Goal: Obtain resource: Download file/media

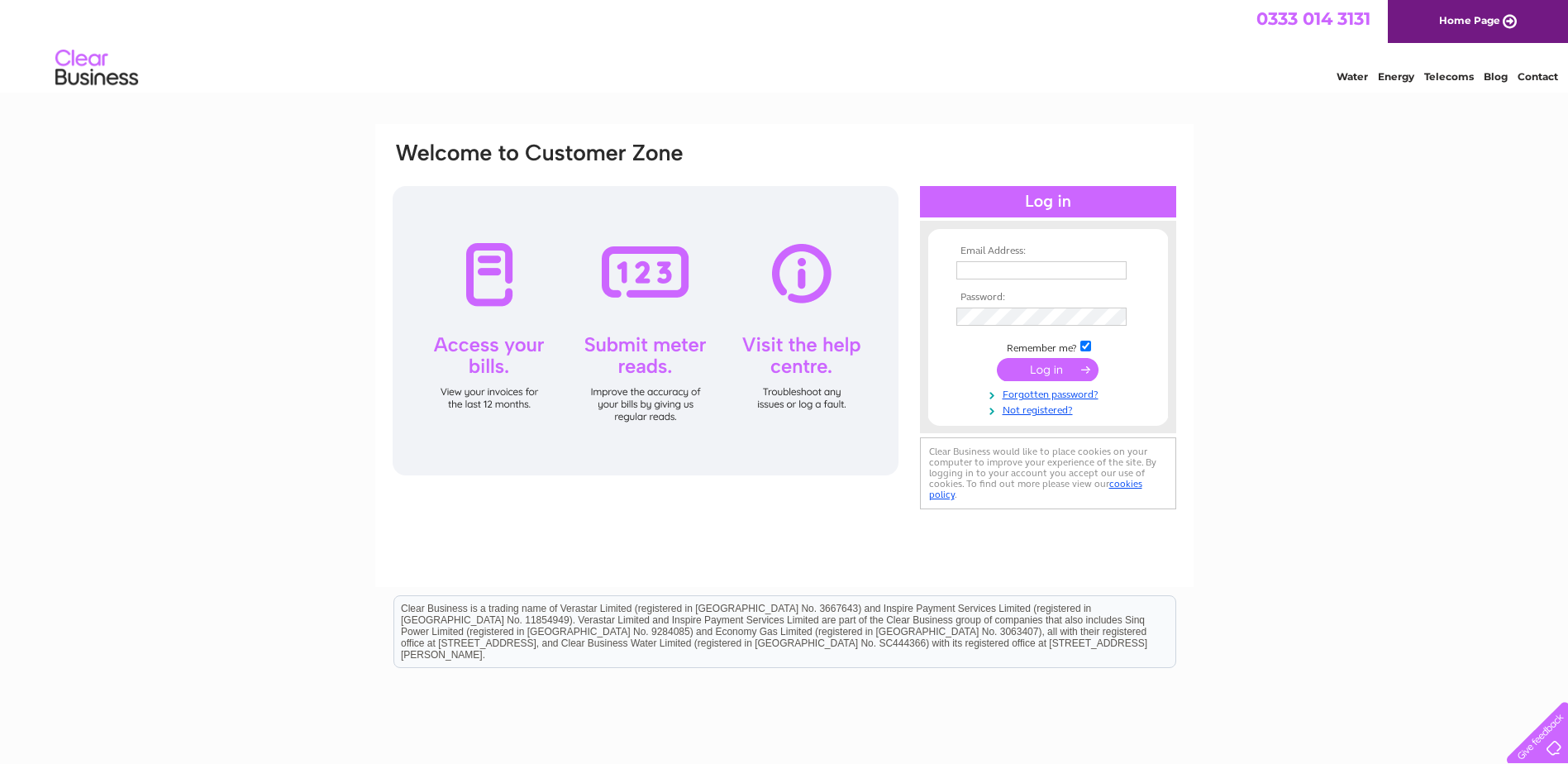
type input "accounts@lanarkshireice.co.uk"
click at [1045, 367] on input "submit" at bounding box center [1047, 370] width 102 height 23
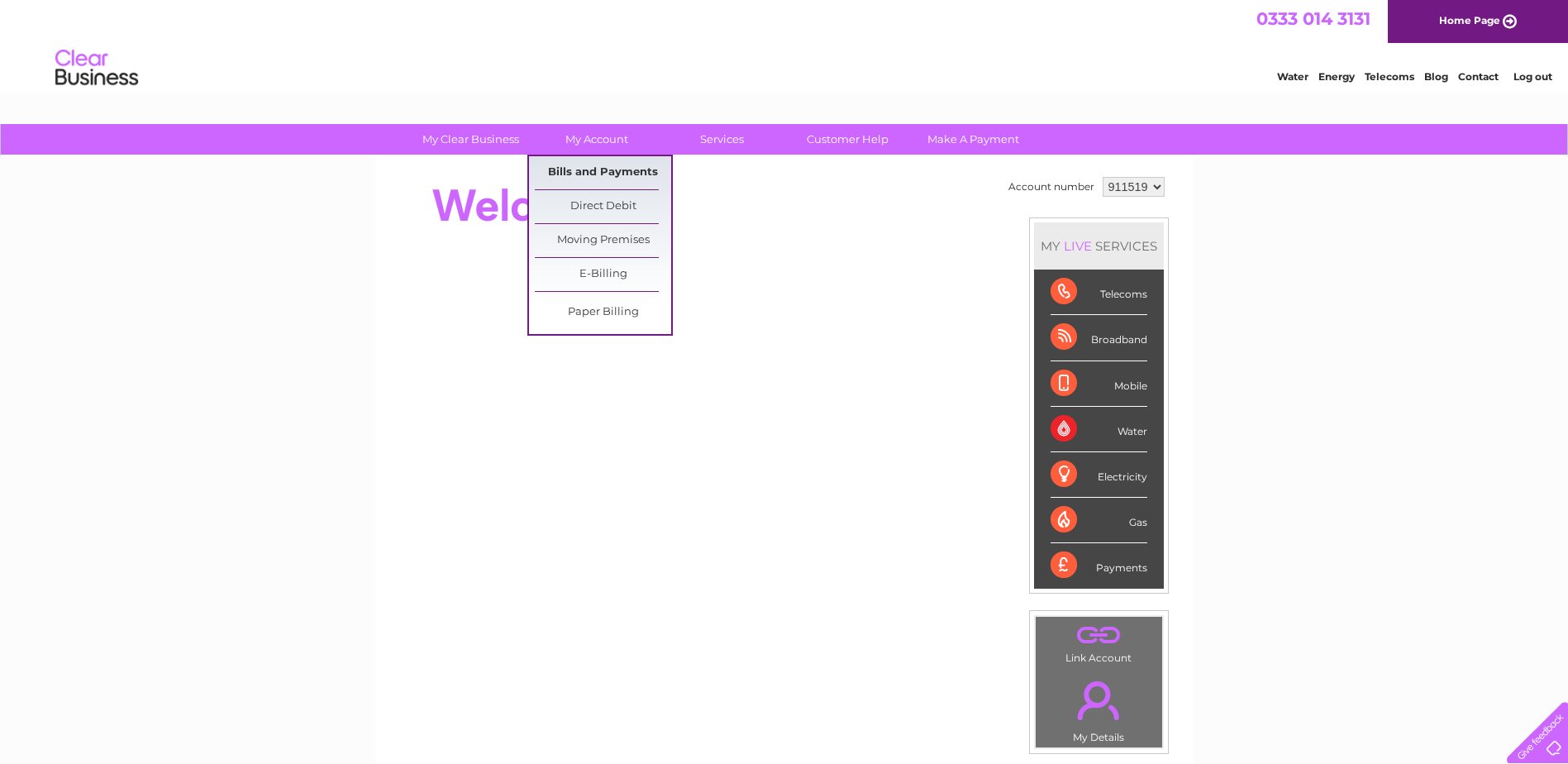
click at [598, 171] on link "Bills and Payments" at bounding box center [603, 173] width 136 height 33
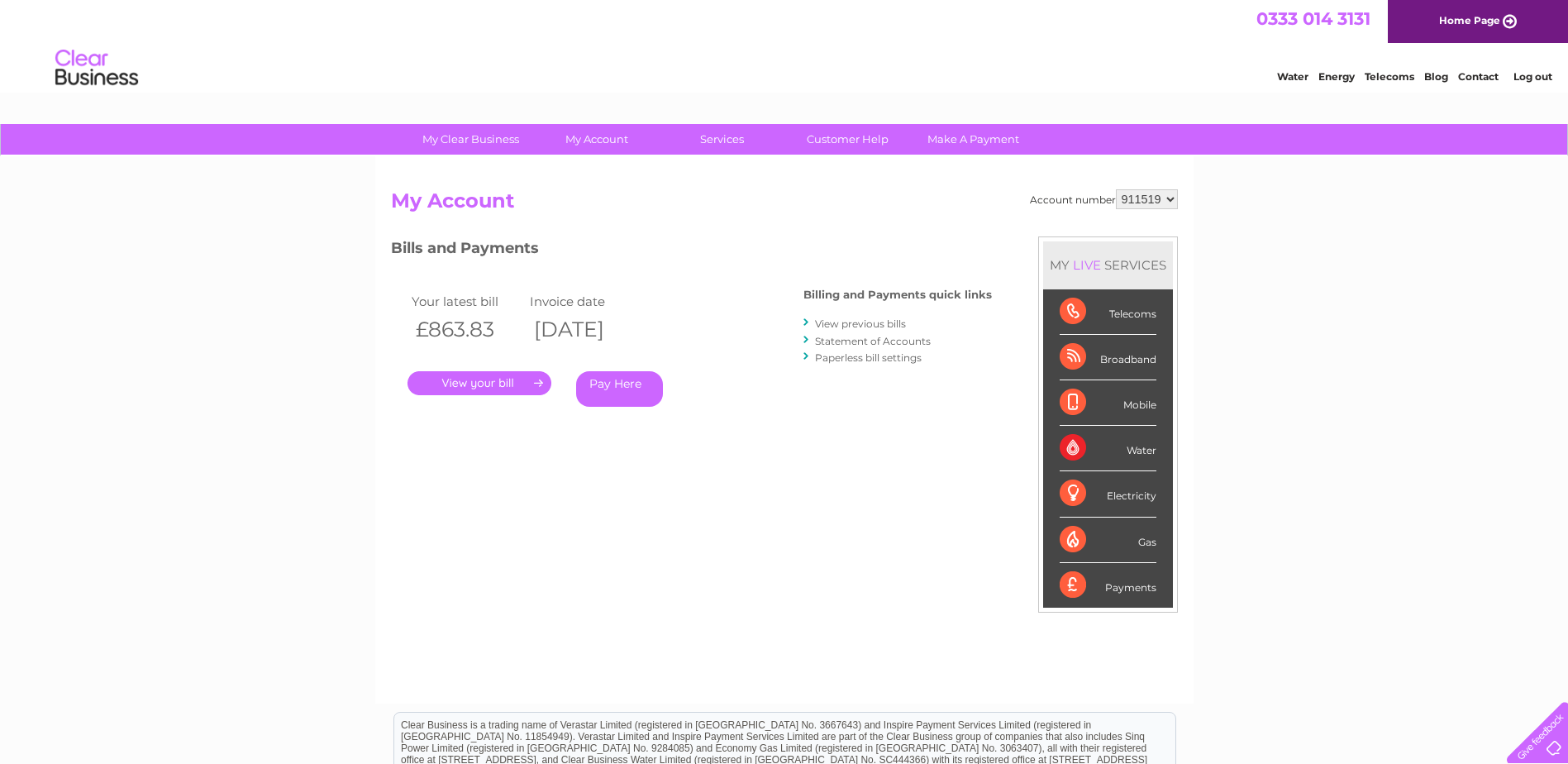
click at [476, 381] on link "." at bounding box center [478, 383] width 143 height 24
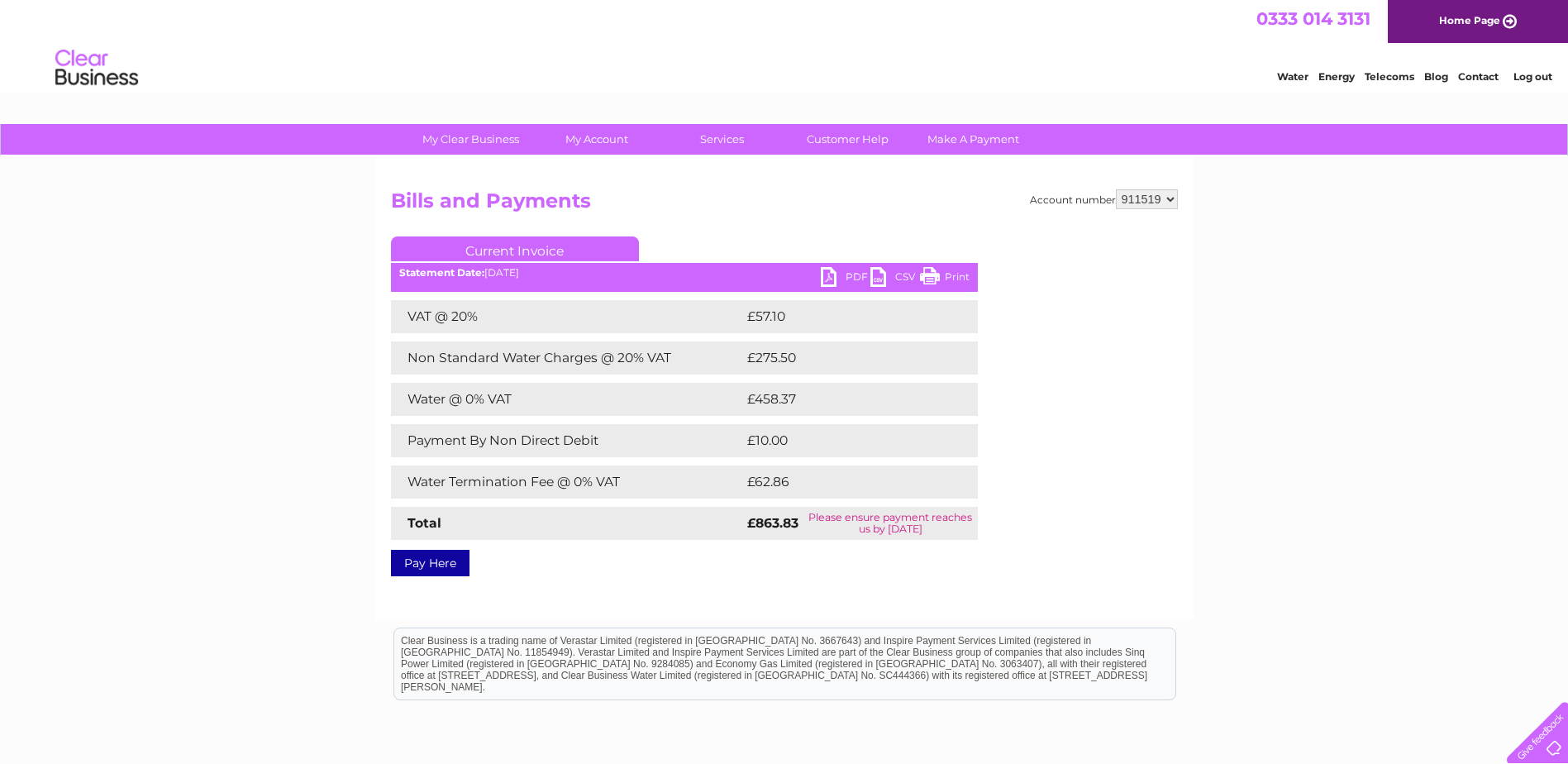
click at [853, 275] on link "PDF" at bounding box center [846, 279] width 50 height 24
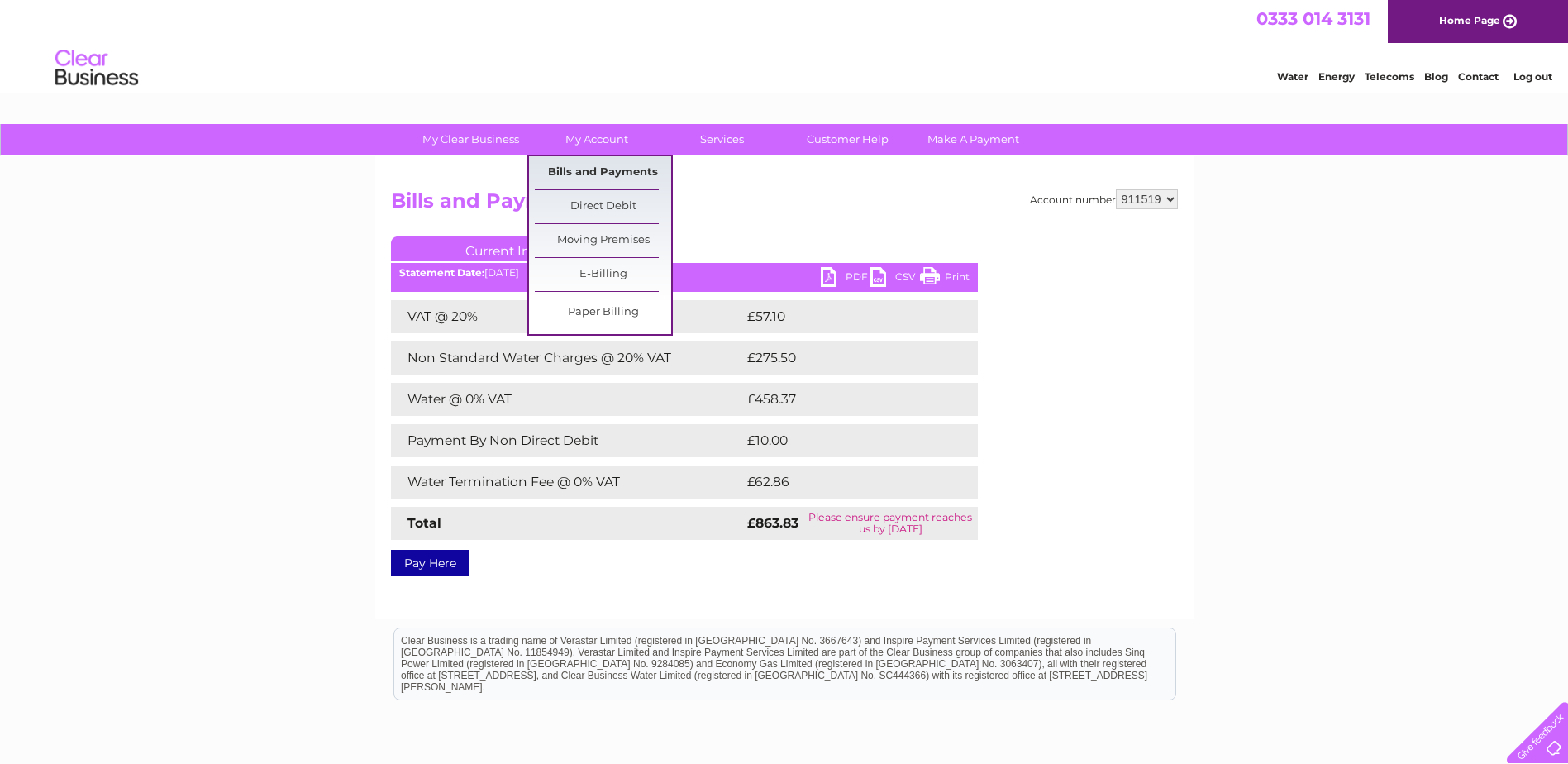
click at [592, 169] on link "Bills and Payments" at bounding box center [603, 173] width 136 height 33
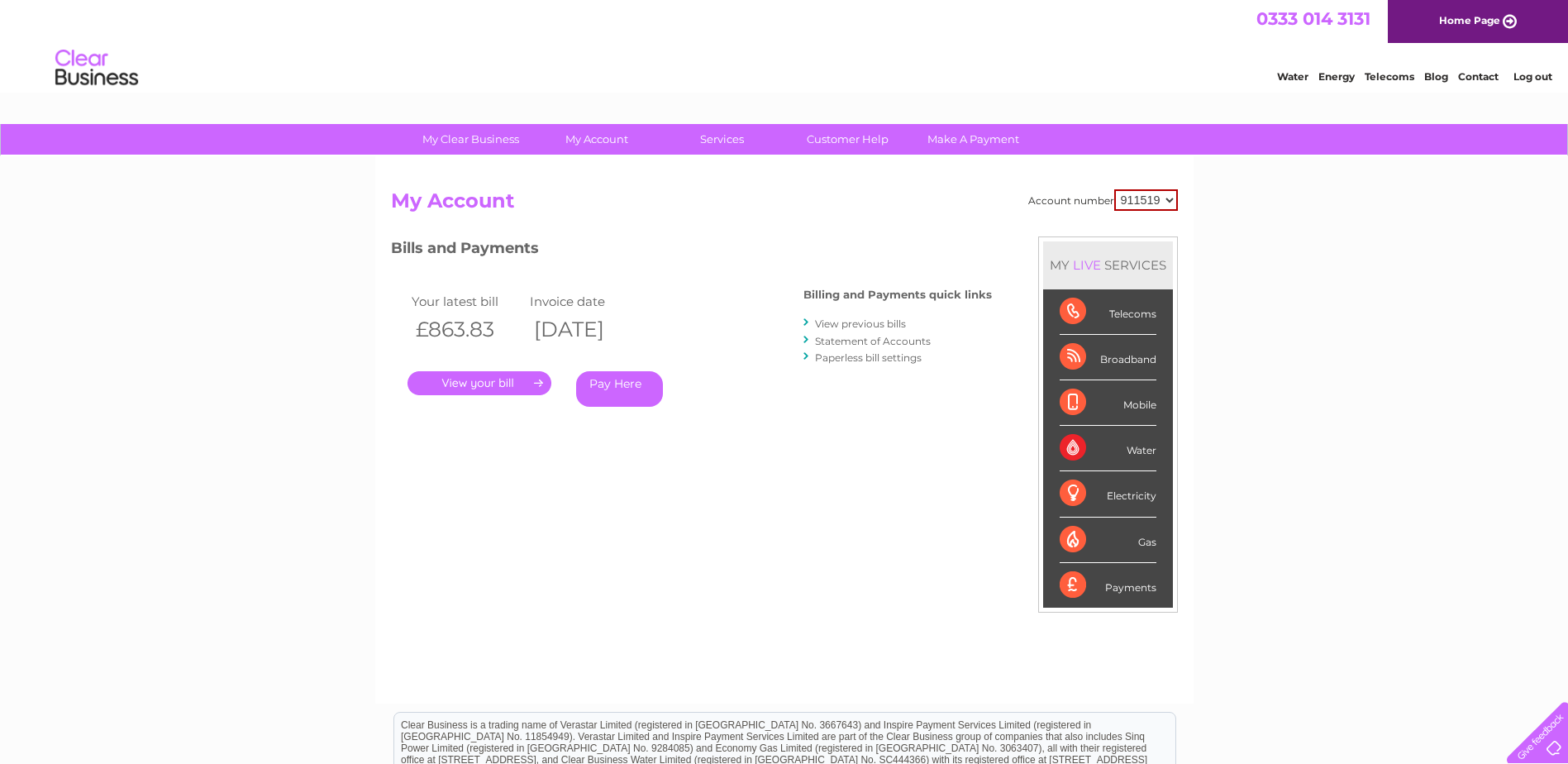
click at [867, 323] on link "View previous bills" at bounding box center [861, 324] width 91 height 12
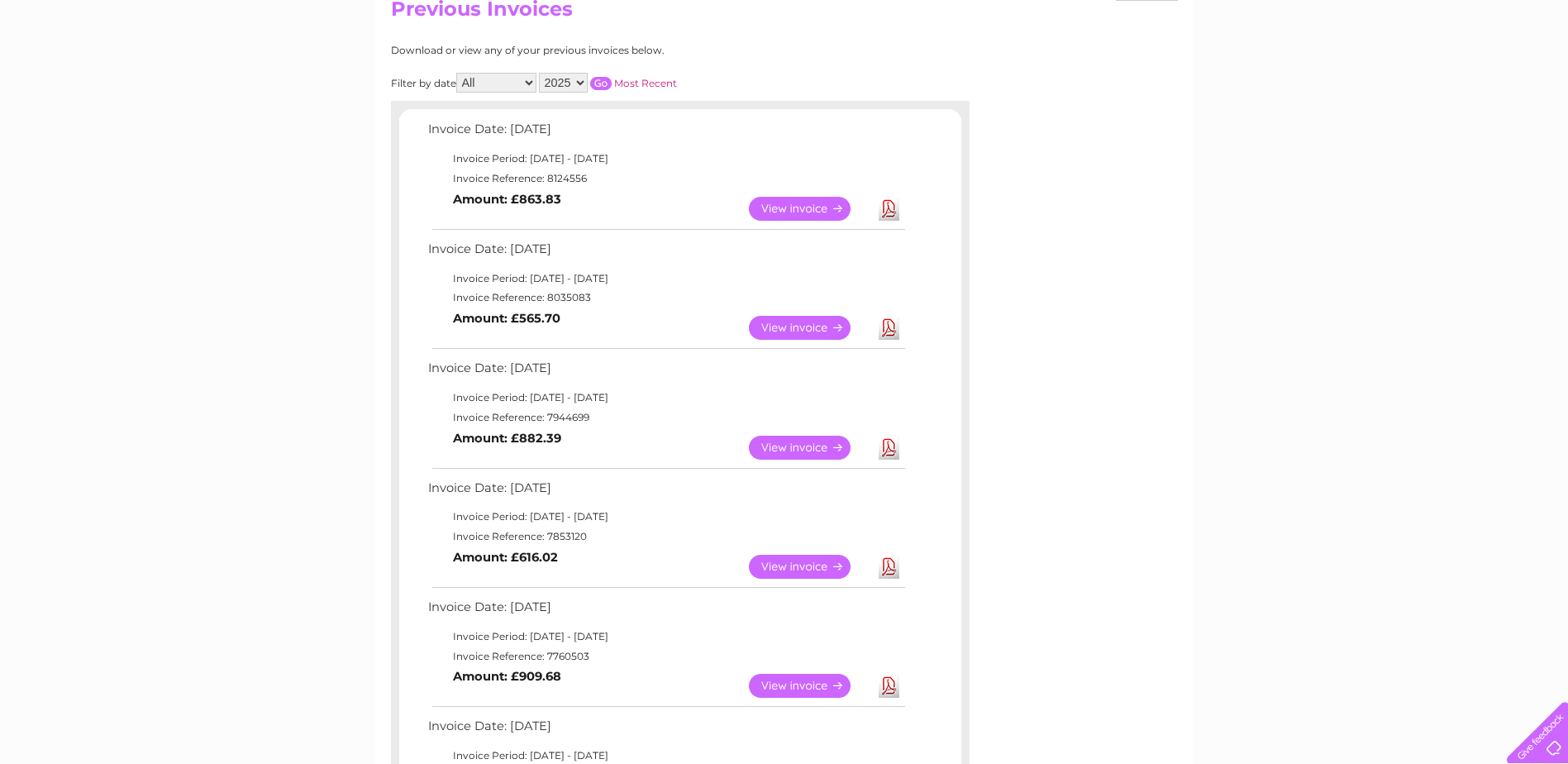
scroll to position [165, 0]
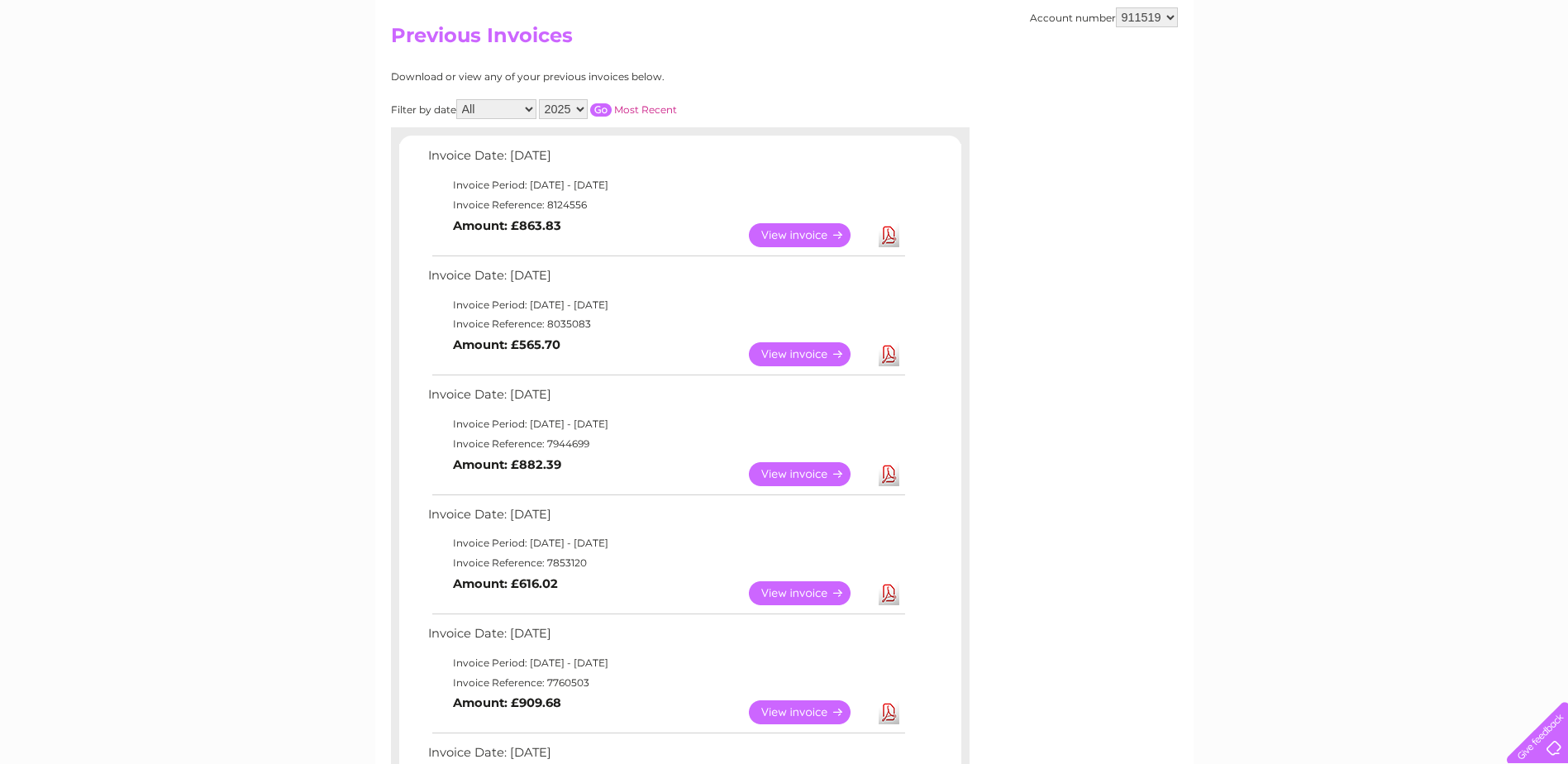
click at [532, 109] on select "All January February March April May June July August September October Novembe…" at bounding box center [496, 109] width 80 height 20
click at [582, 110] on select "2025 2024 2023 2022" at bounding box center [563, 109] width 49 height 20
select select "2023"
click at [541, 100] on select "2025 2024 2023 2022" at bounding box center [563, 109] width 49 height 20
click at [603, 109] on input "button" at bounding box center [601, 110] width 22 height 13
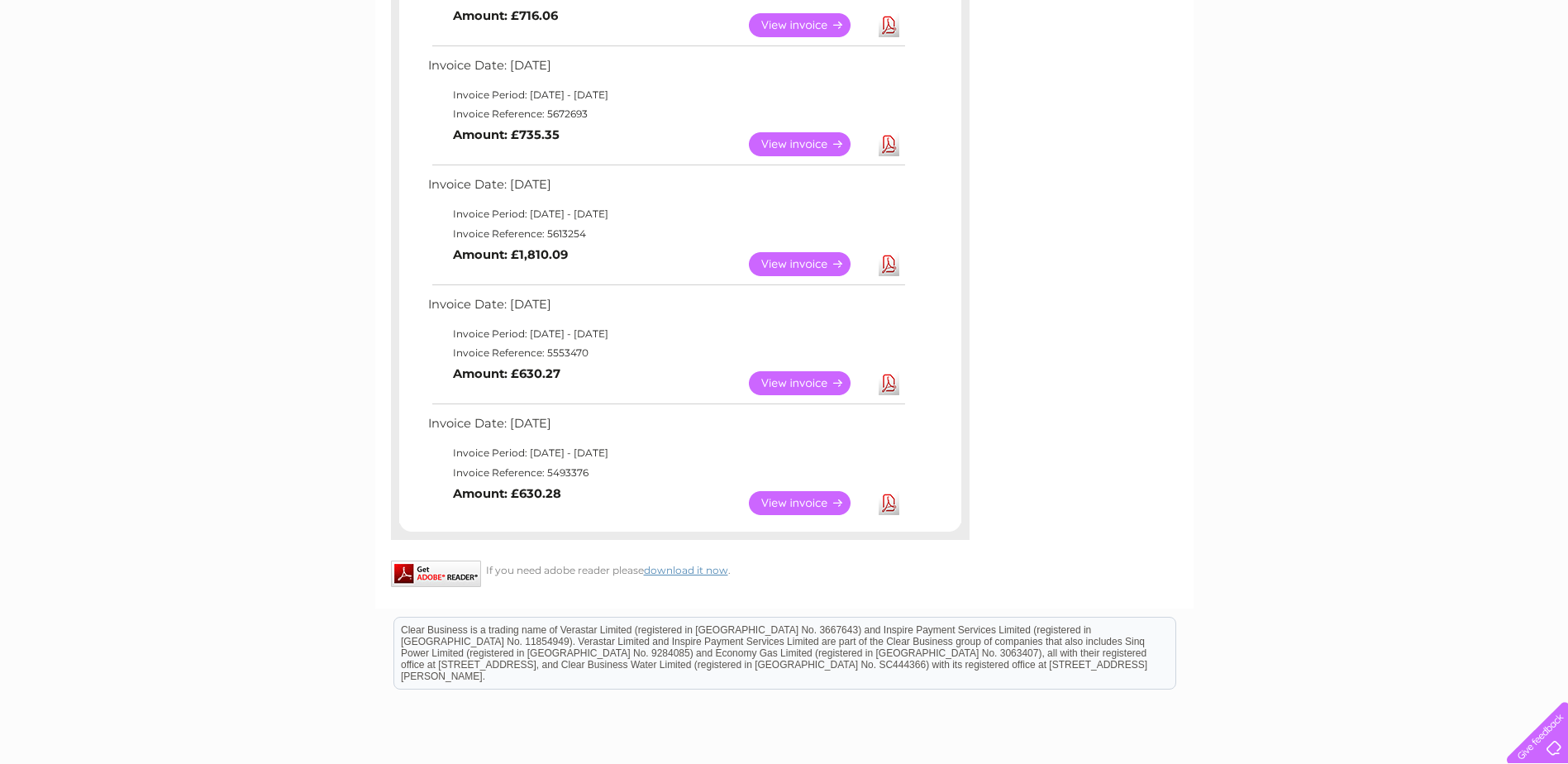
scroll to position [1240, 0]
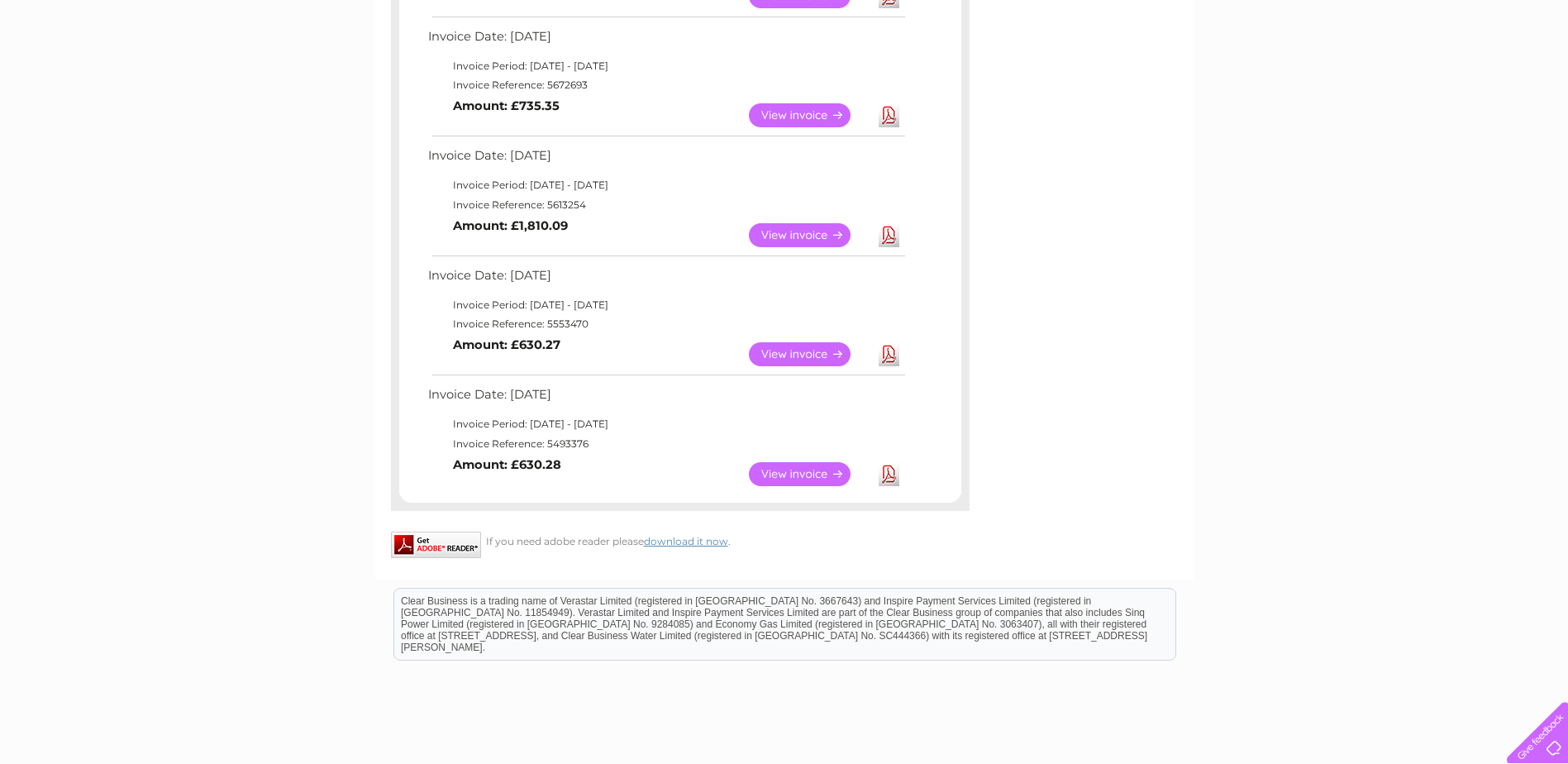
click at [888, 475] on link "Download" at bounding box center [888, 474] width 21 height 24
click at [887, 355] on link "Download" at bounding box center [888, 354] width 21 height 24
click at [887, 236] on link "Download" at bounding box center [888, 235] width 21 height 24
click at [791, 114] on link "View" at bounding box center [809, 115] width 122 height 24
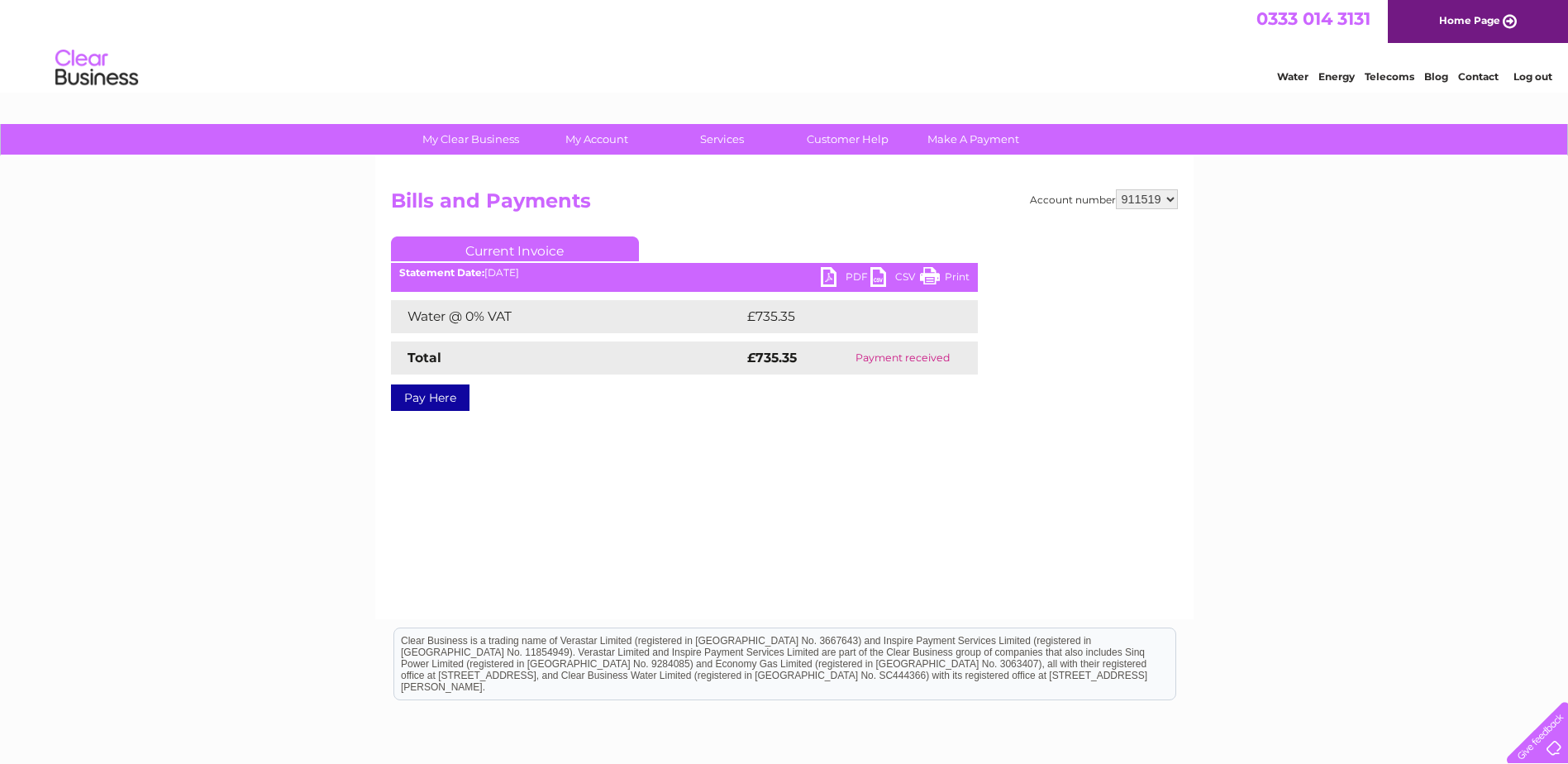
click at [854, 273] on link "PDF" at bounding box center [846, 279] width 50 height 24
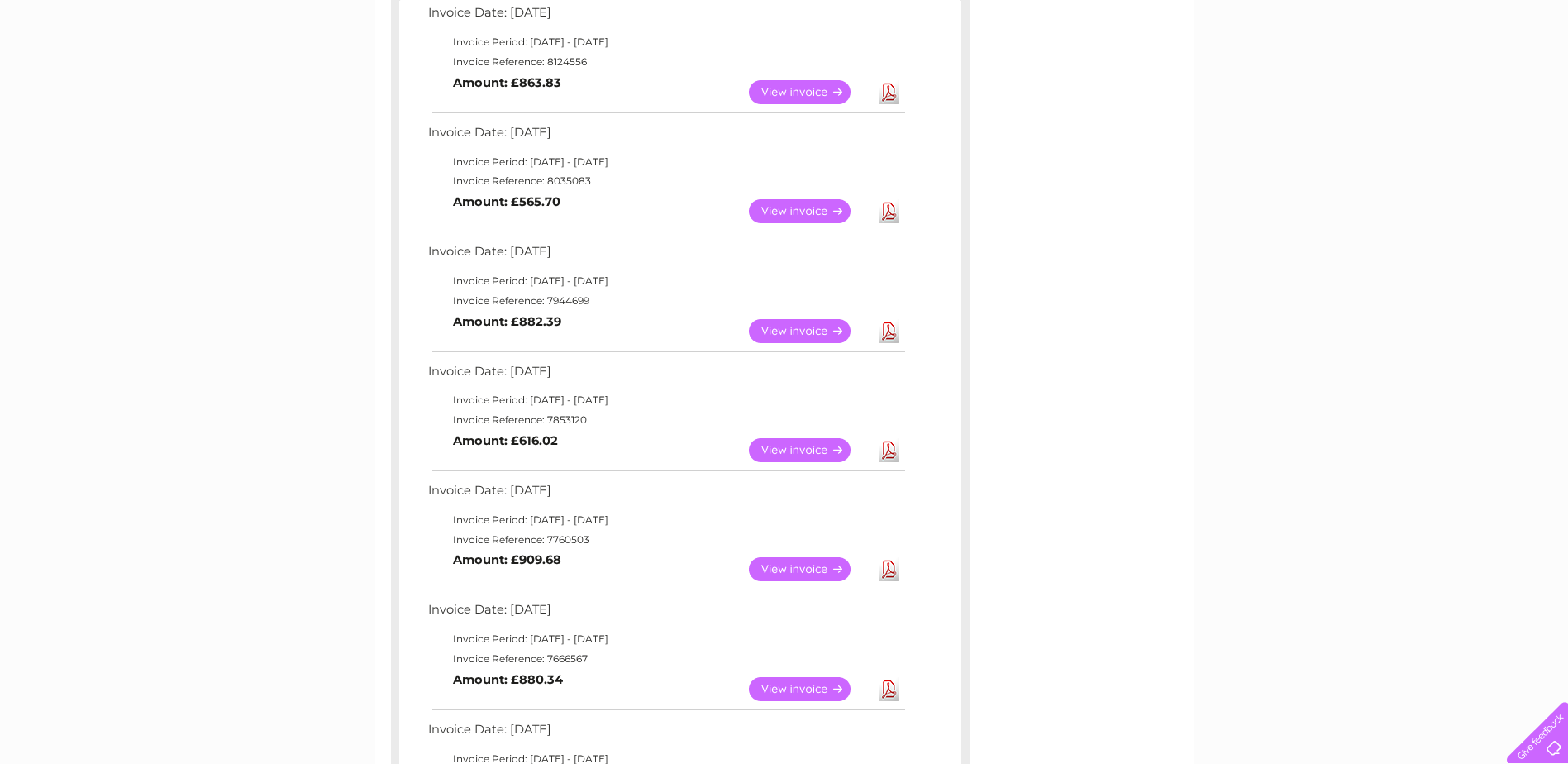
scroll to position [202, 0]
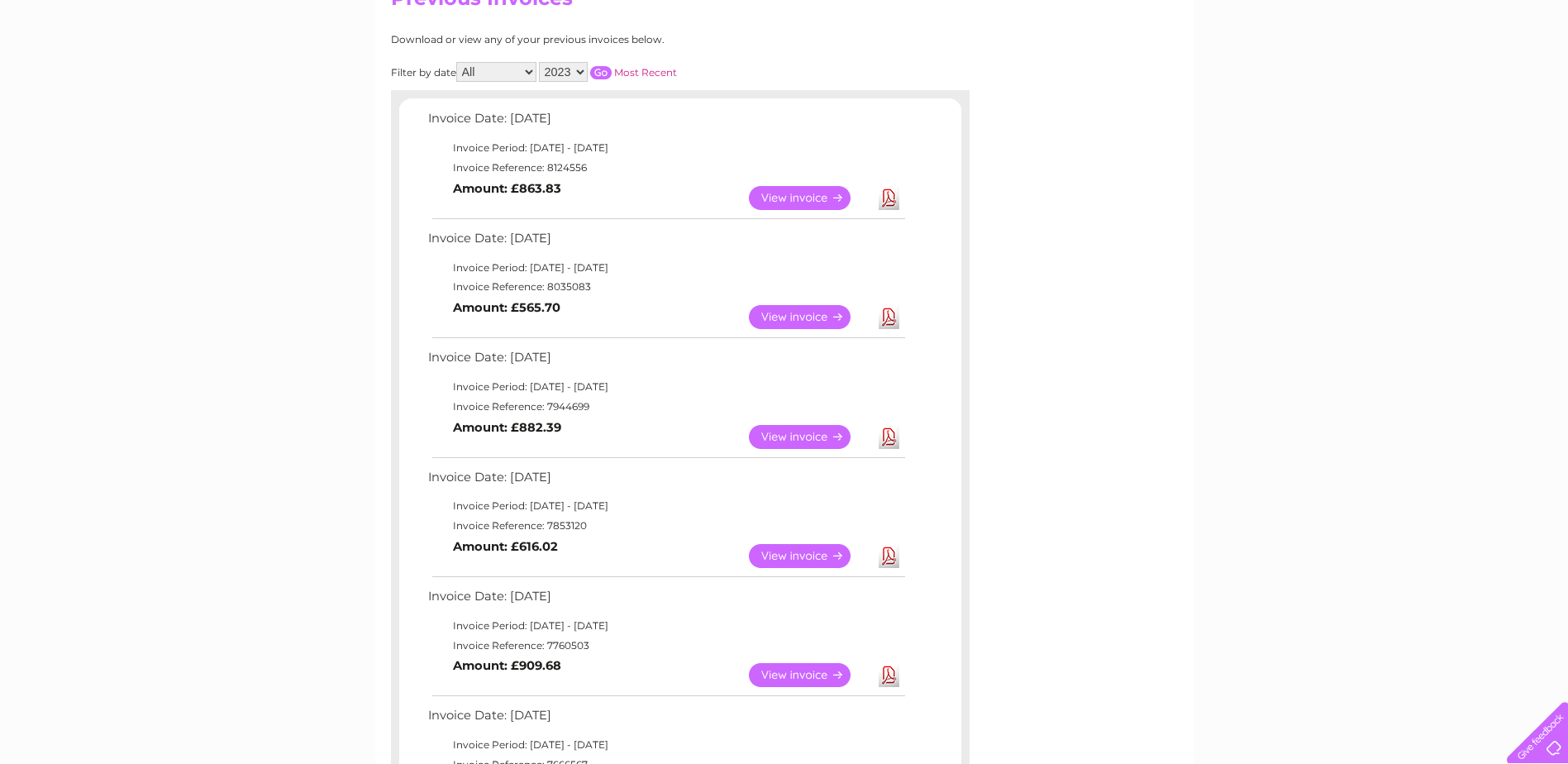
click at [604, 72] on input "button" at bounding box center [601, 73] width 22 height 13
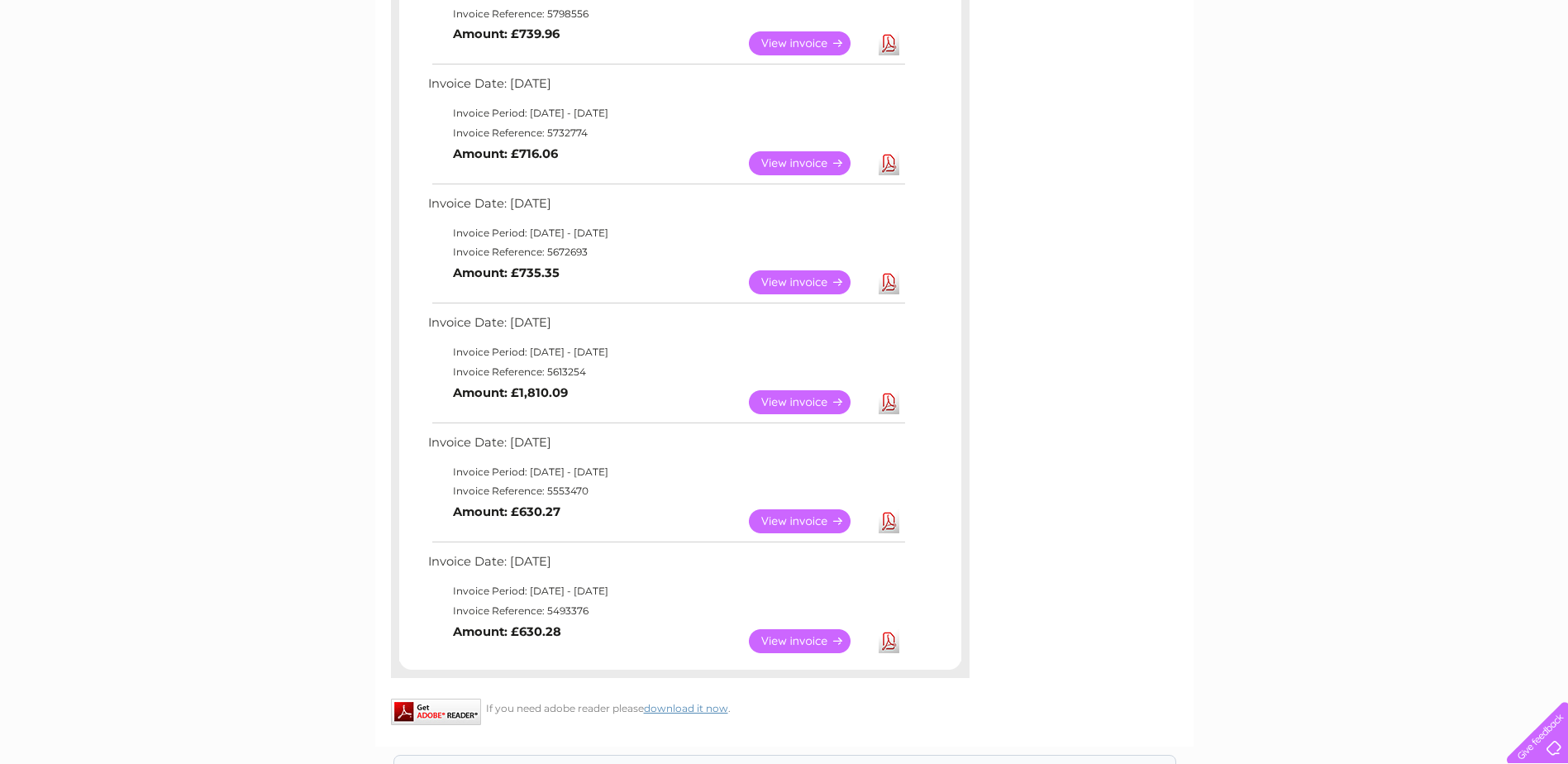
scroll to position [1112, 0]
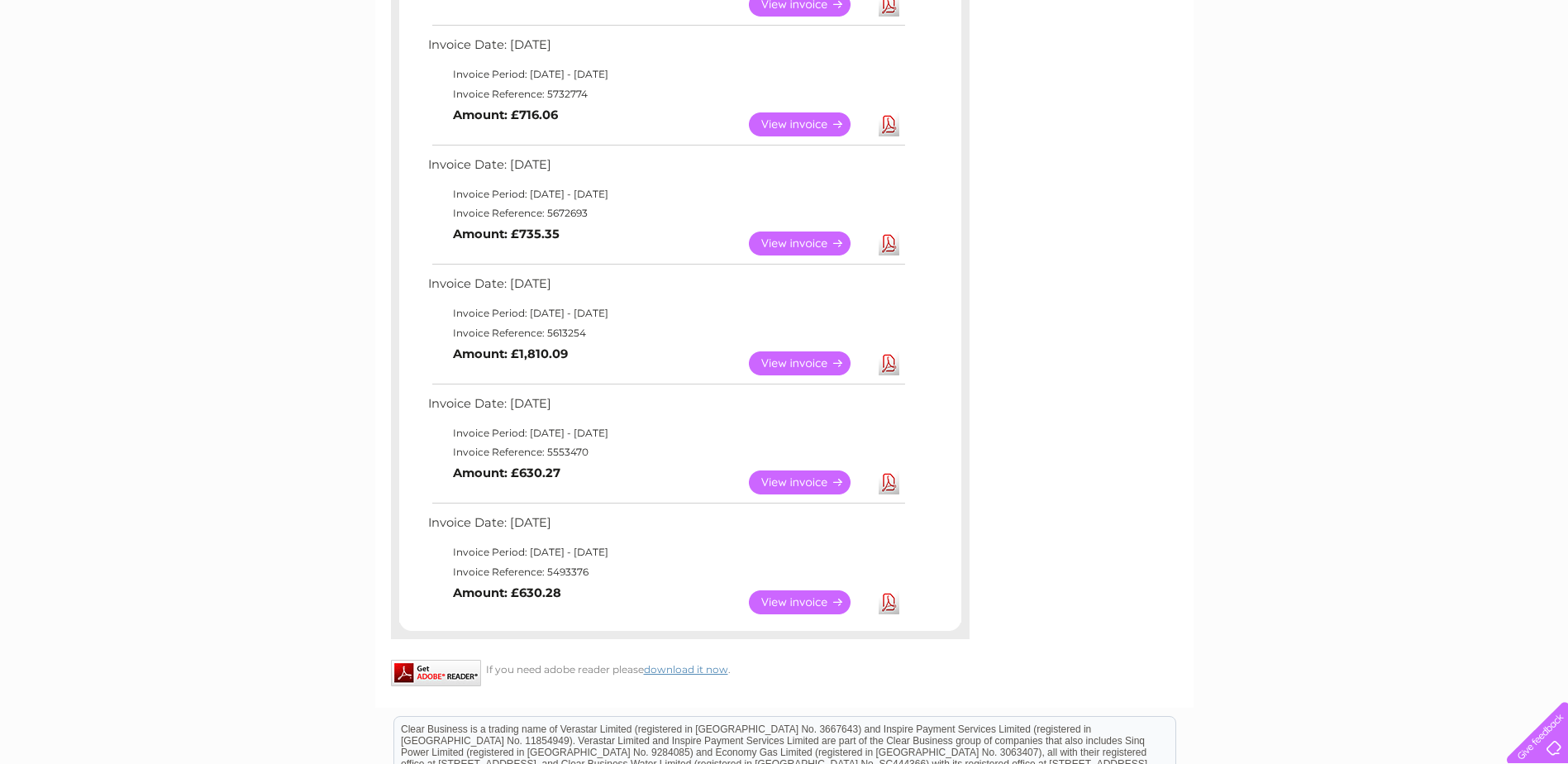
click at [887, 124] on link "Download" at bounding box center [888, 124] width 21 height 24
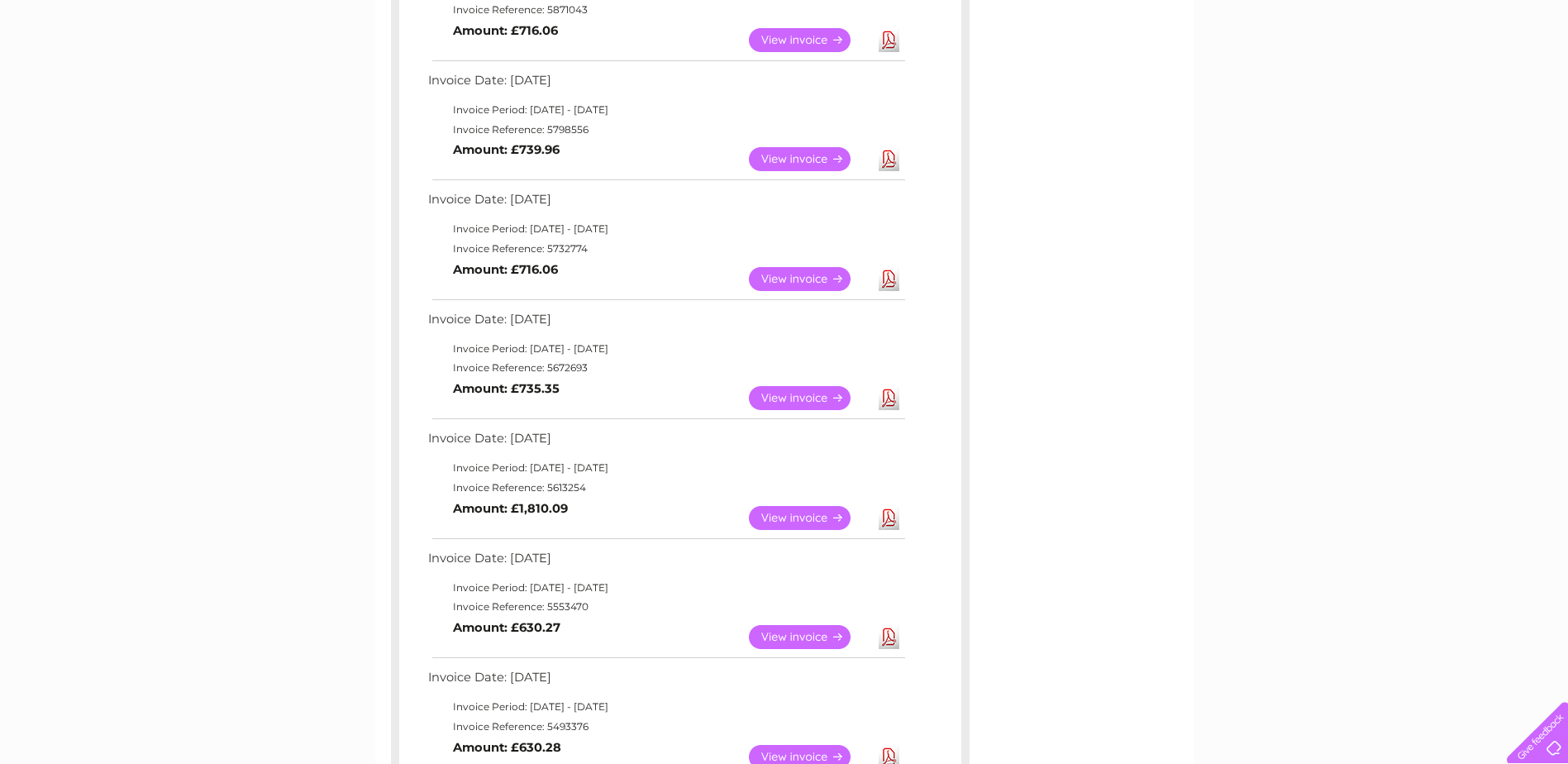
scroll to position [946, 0]
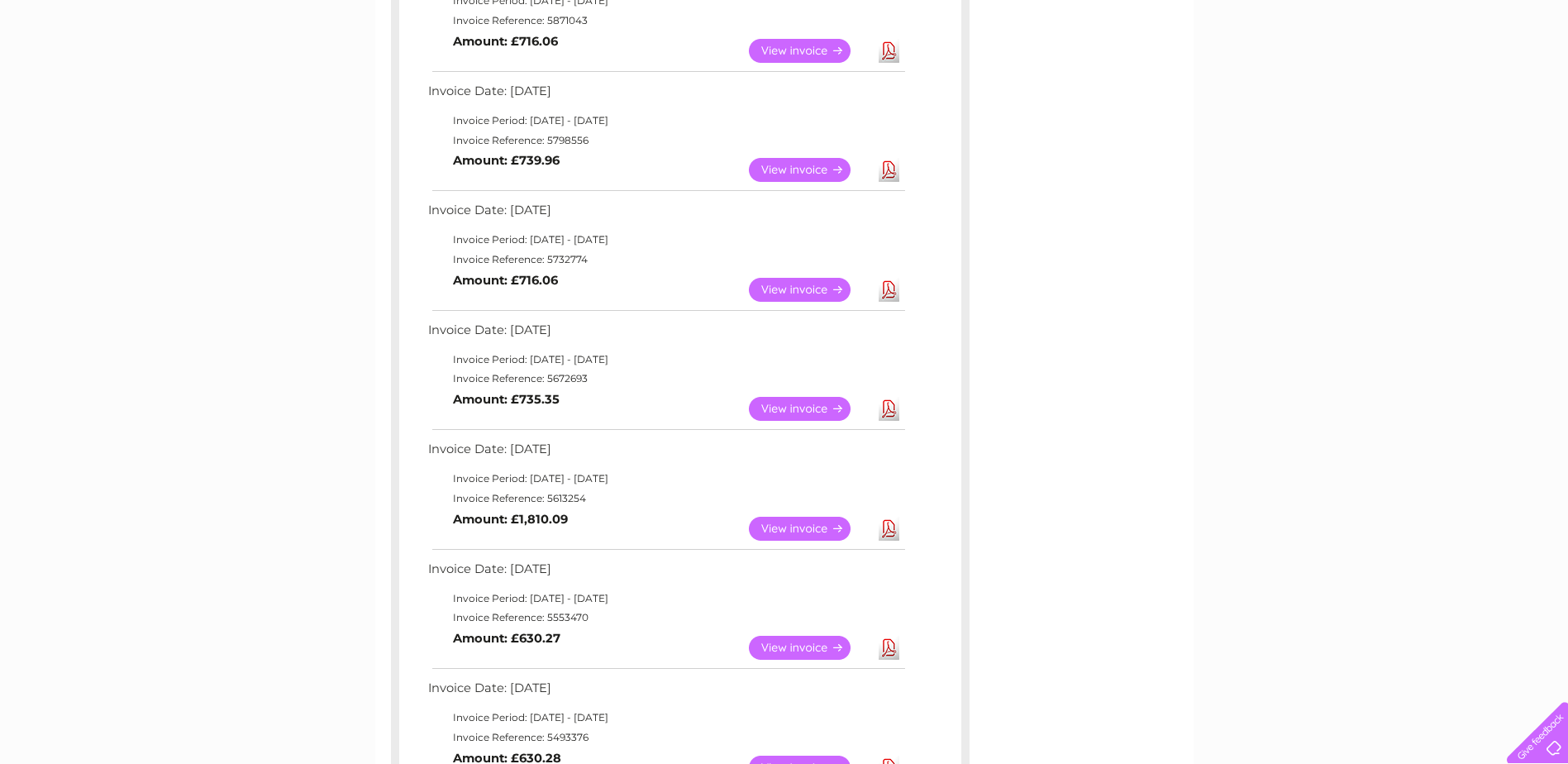
click at [884, 168] on link "Download" at bounding box center [888, 169] width 21 height 24
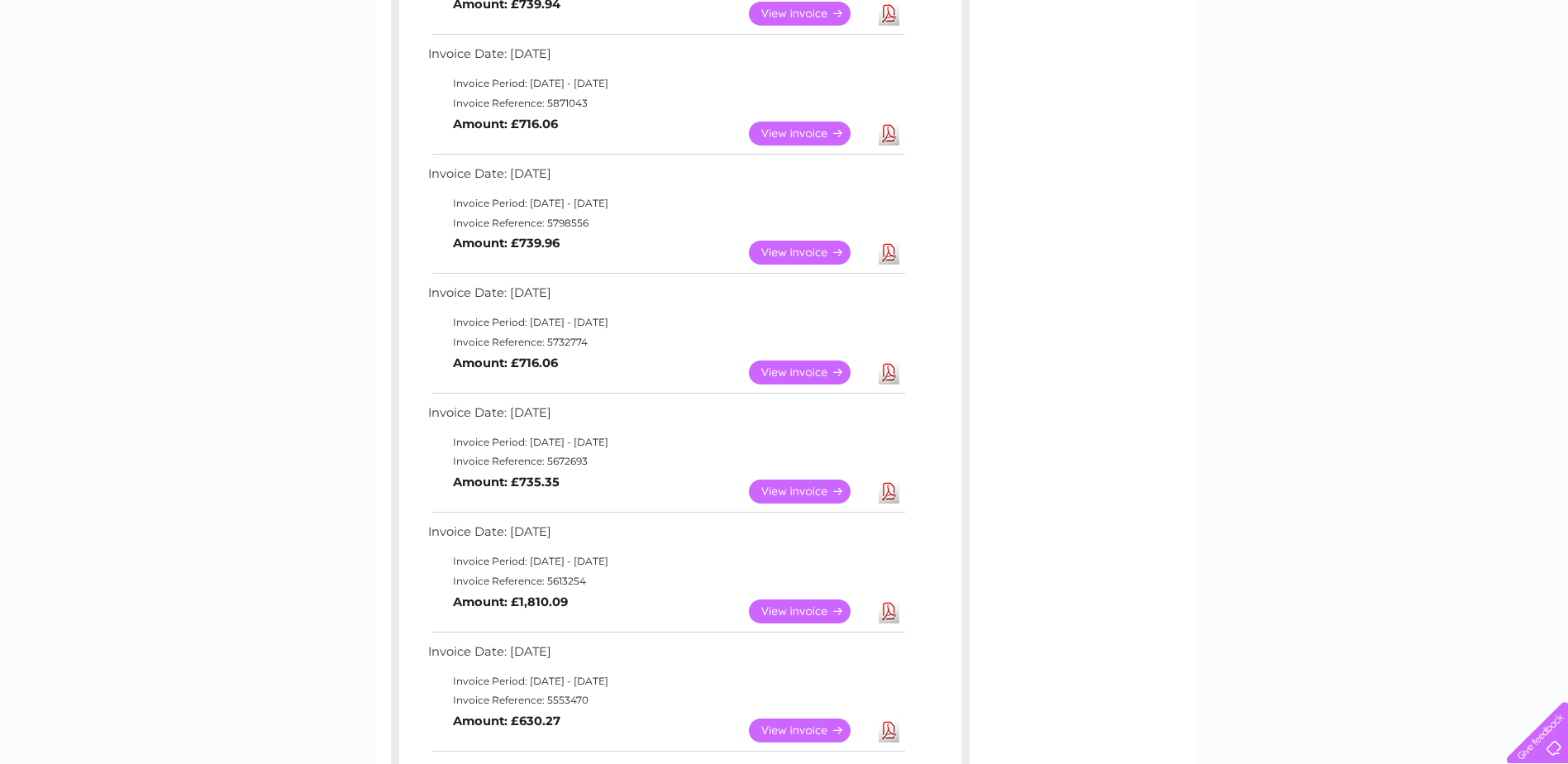
scroll to position [781, 0]
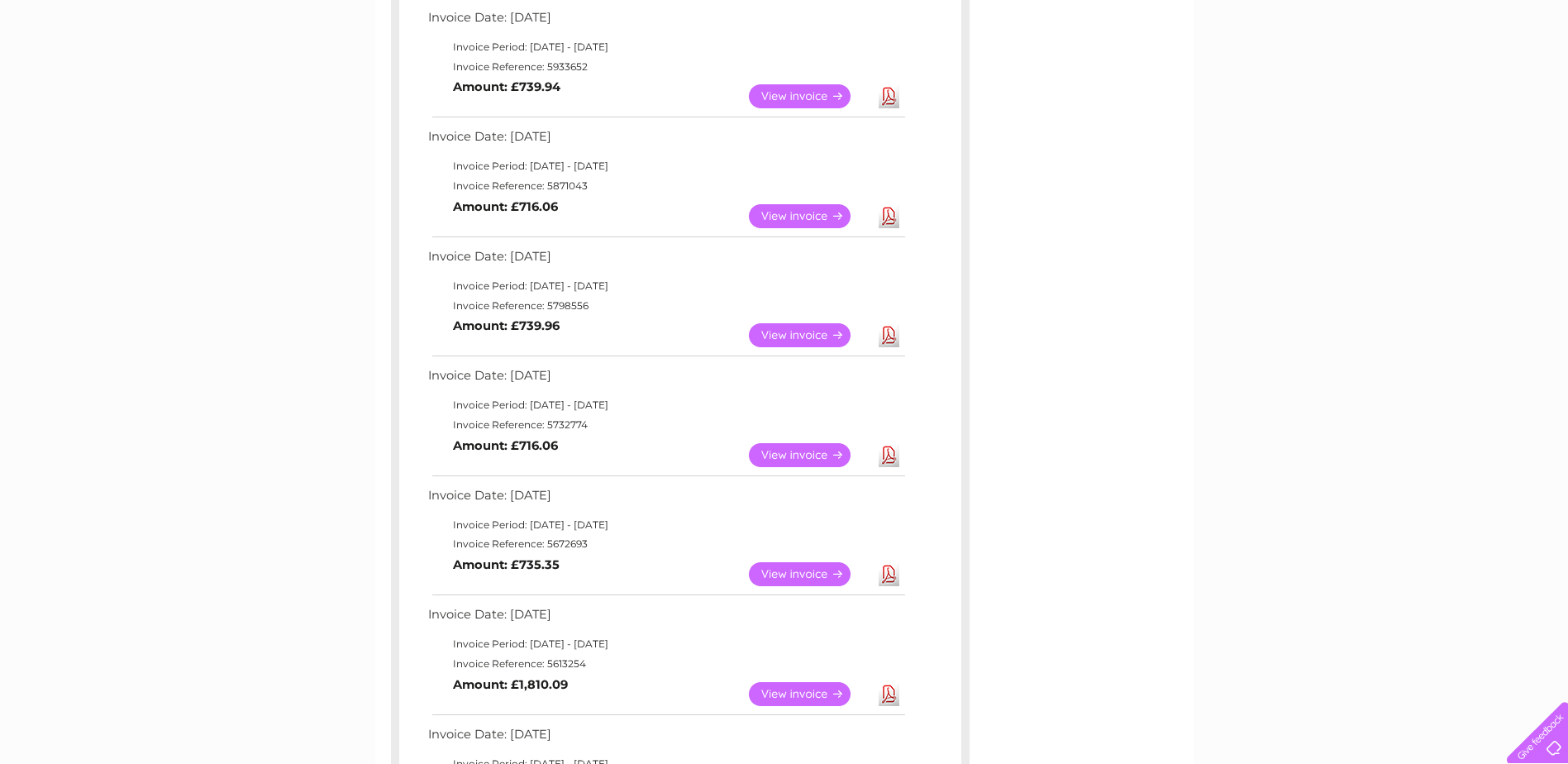
click at [890, 214] on link "Download" at bounding box center [888, 216] width 21 height 24
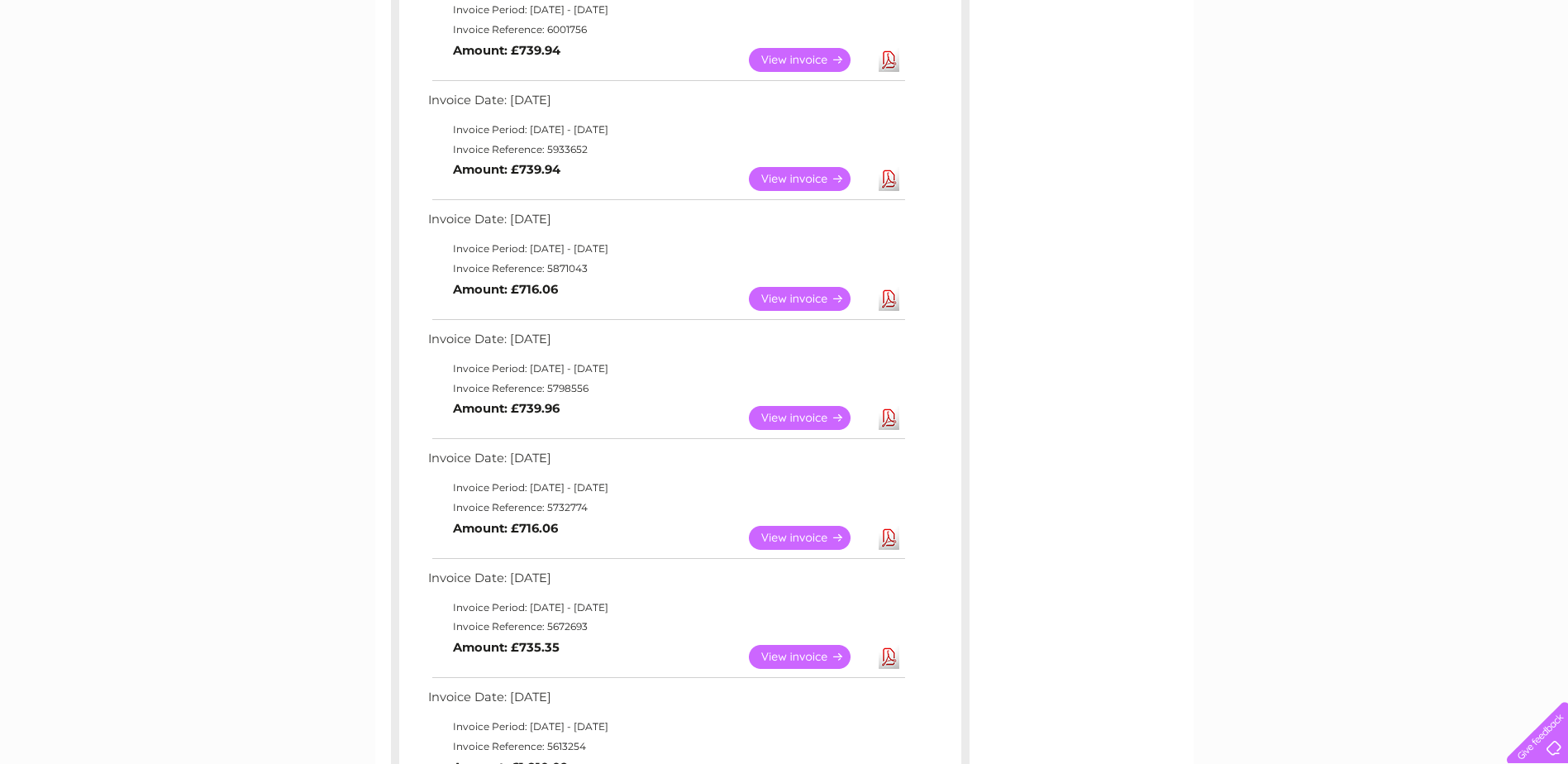
click at [888, 178] on link "Download" at bounding box center [888, 178] width 21 height 24
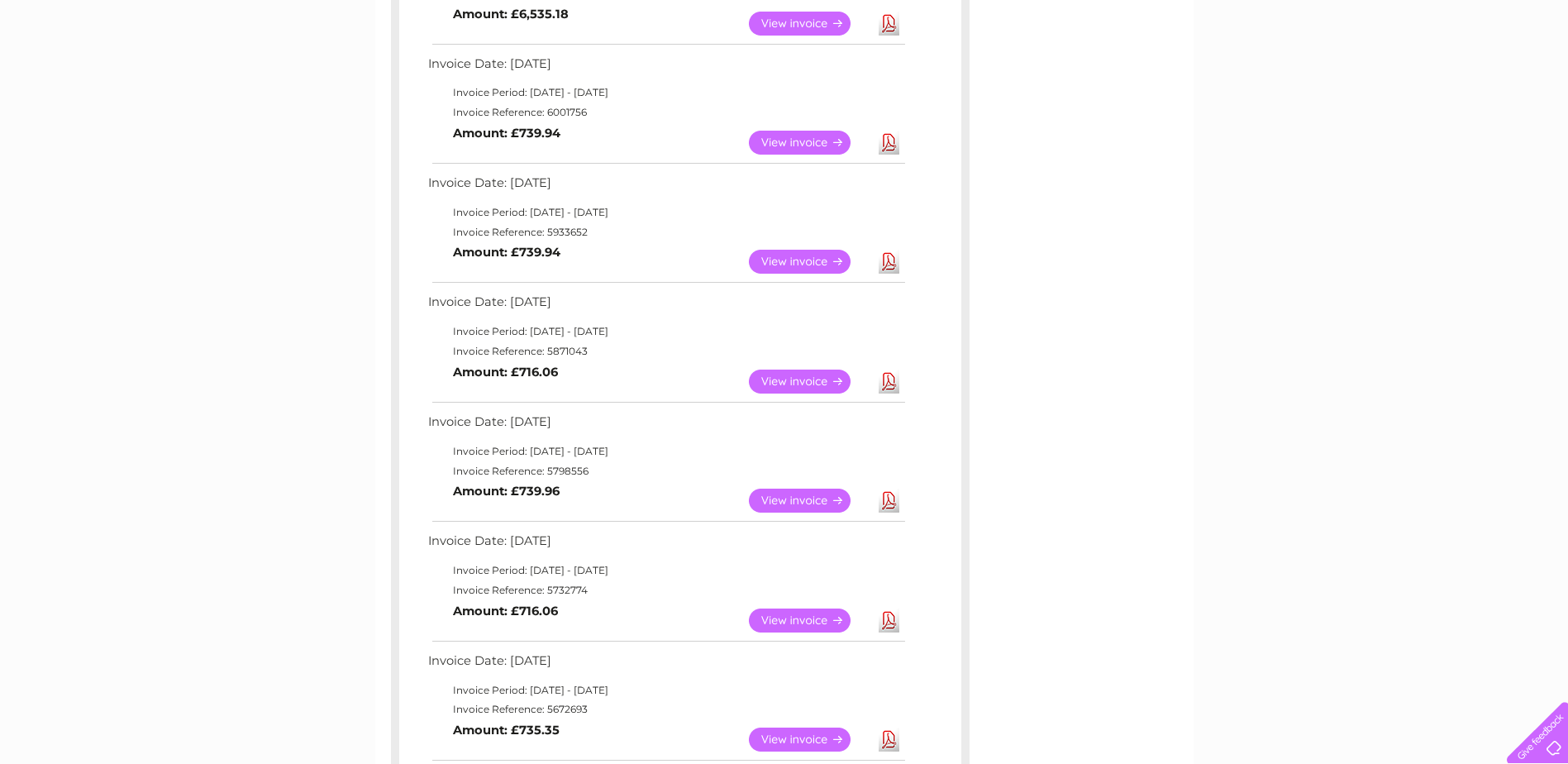
scroll to position [533, 0]
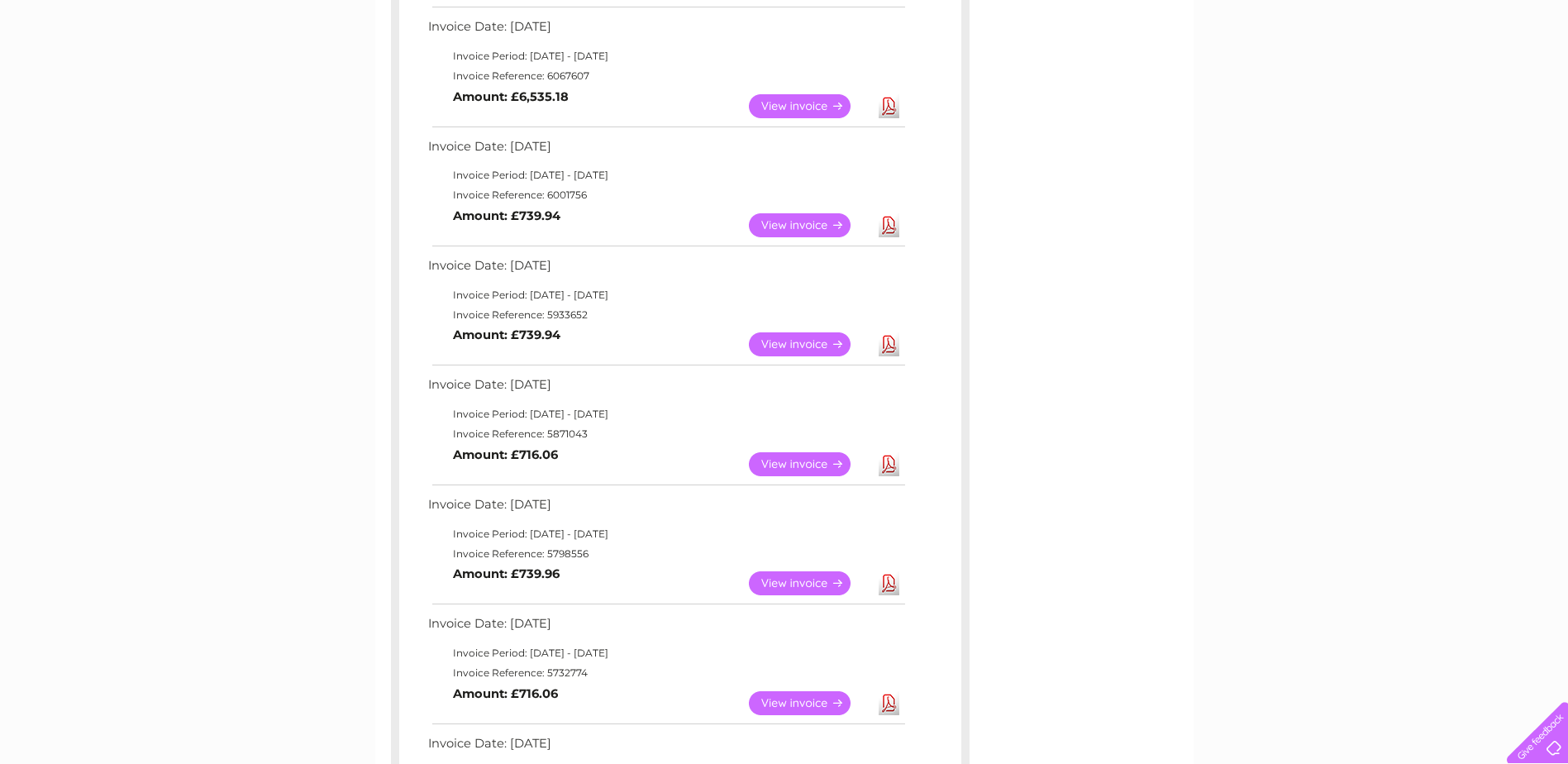
click at [889, 229] on link "Download" at bounding box center [888, 225] width 21 height 24
click at [891, 106] on link "Download" at bounding box center [888, 106] width 21 height 24
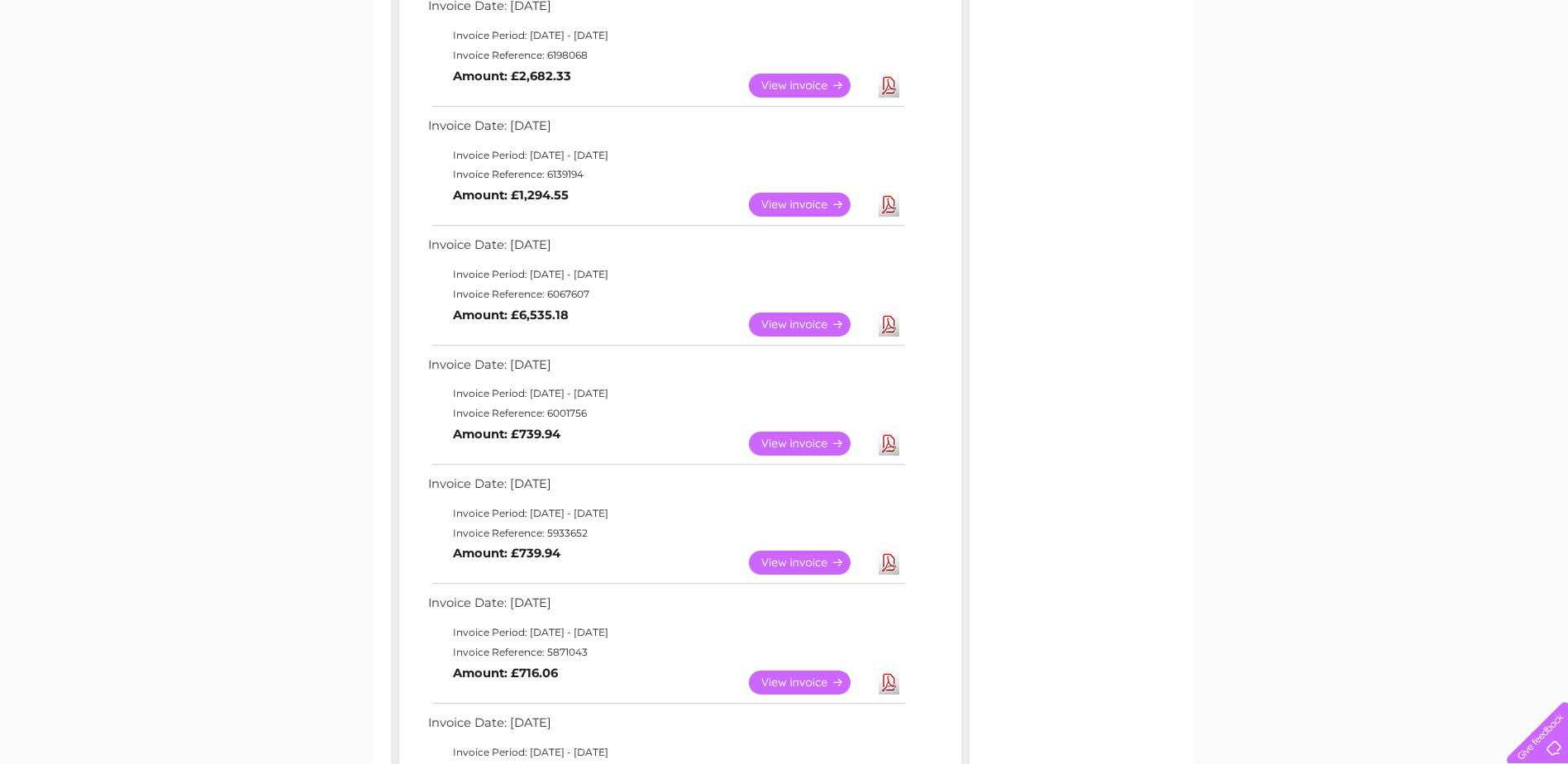
scroll to position [285, 0]
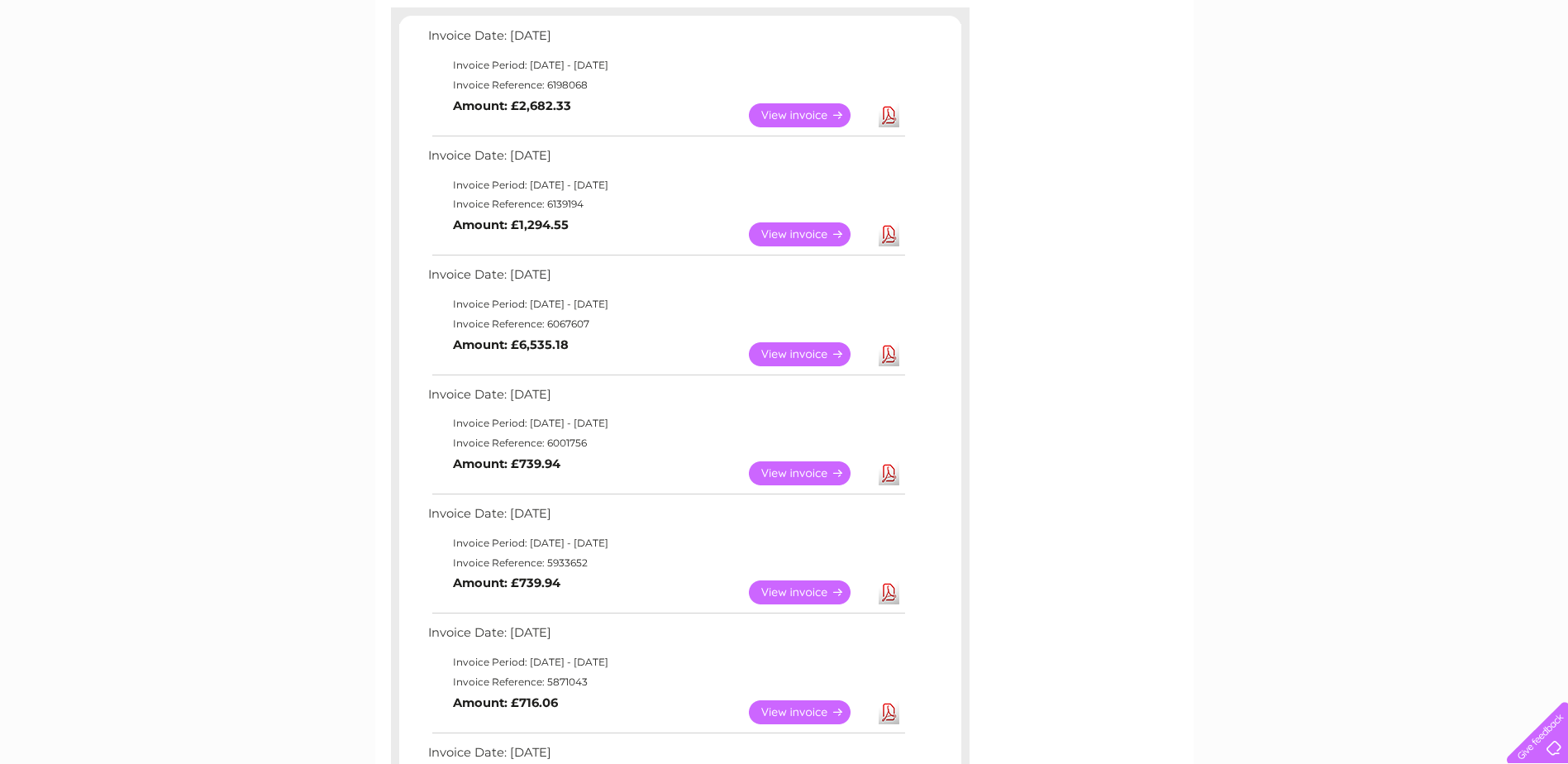
click at [886, 234] on link "Download" at bounding box center [888, 234] width 21 height 24
click at [889, 110] on link "Download" at bounding box center [888, 115] width 21 height 24
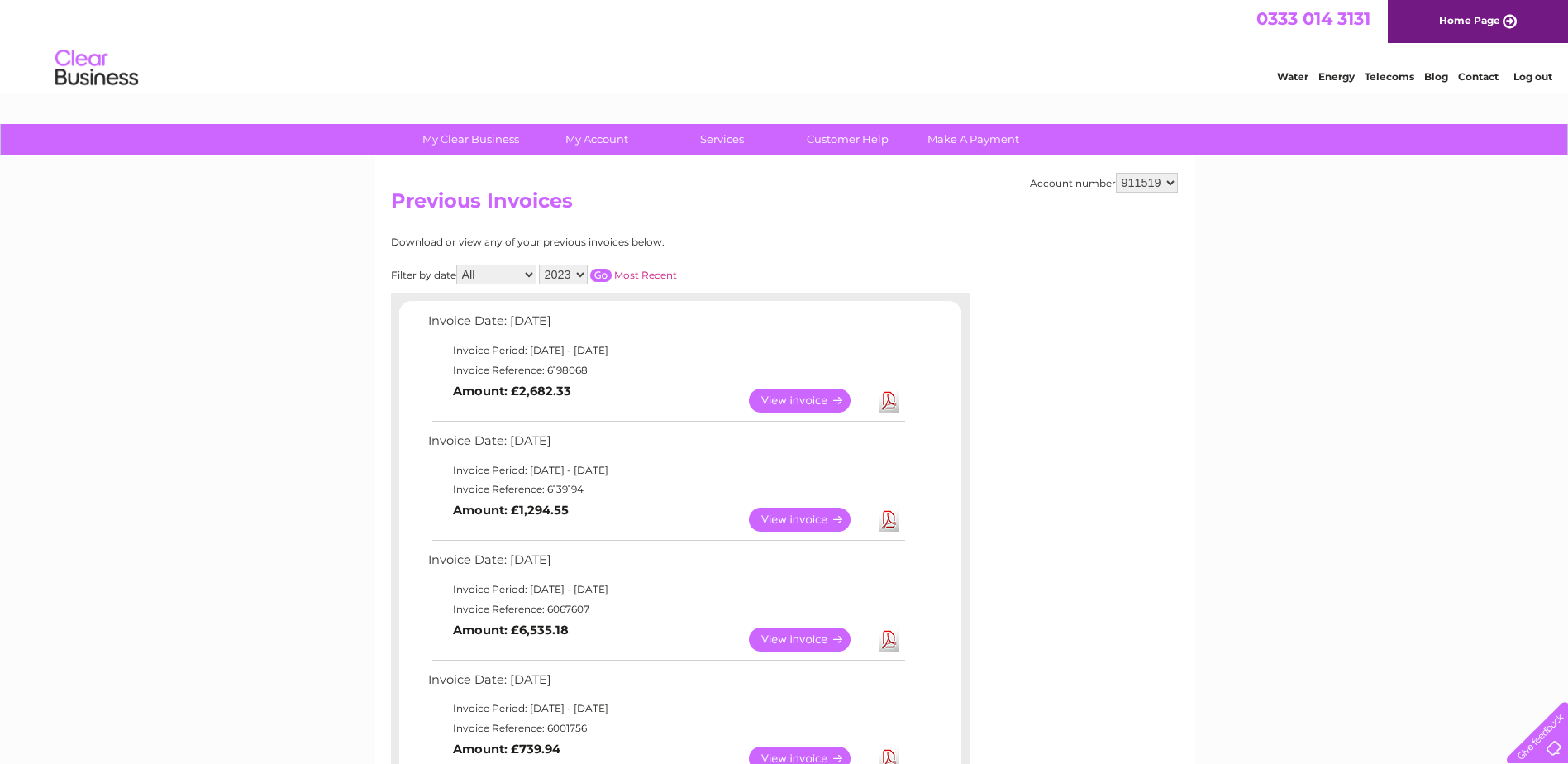
click at [580, 275] on select "2025 2024 2023 2022" at bounding box center [563, 275] width 49 height 20
click at [541, 265] on select "2025 2024 2023 2022" at bounding box center [563, 275] width 49 height 20
click at [599, 272] on input "button" at bounding box center [601, 275] width 22 height 13
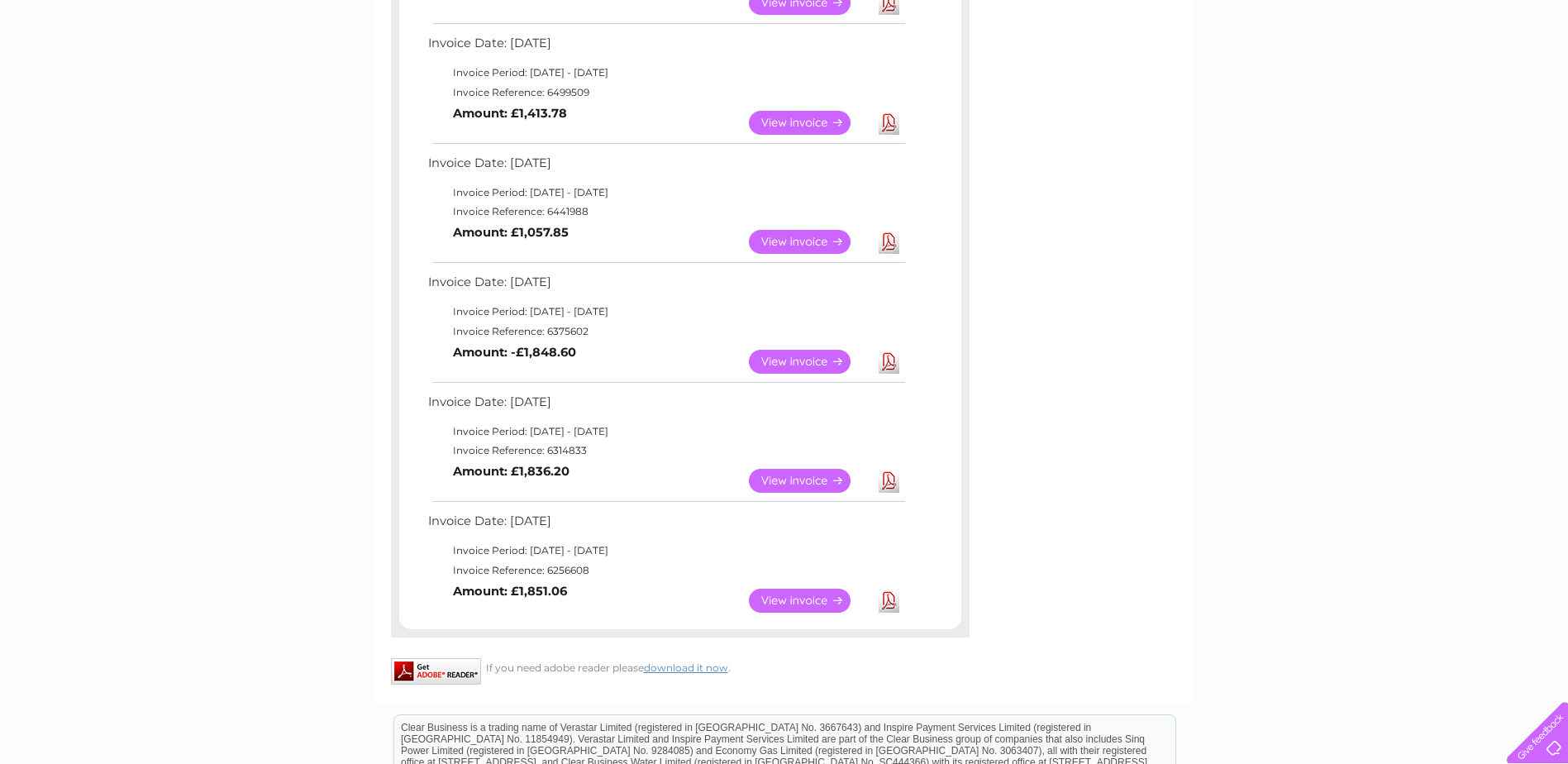
scroll to position [1157, 0]
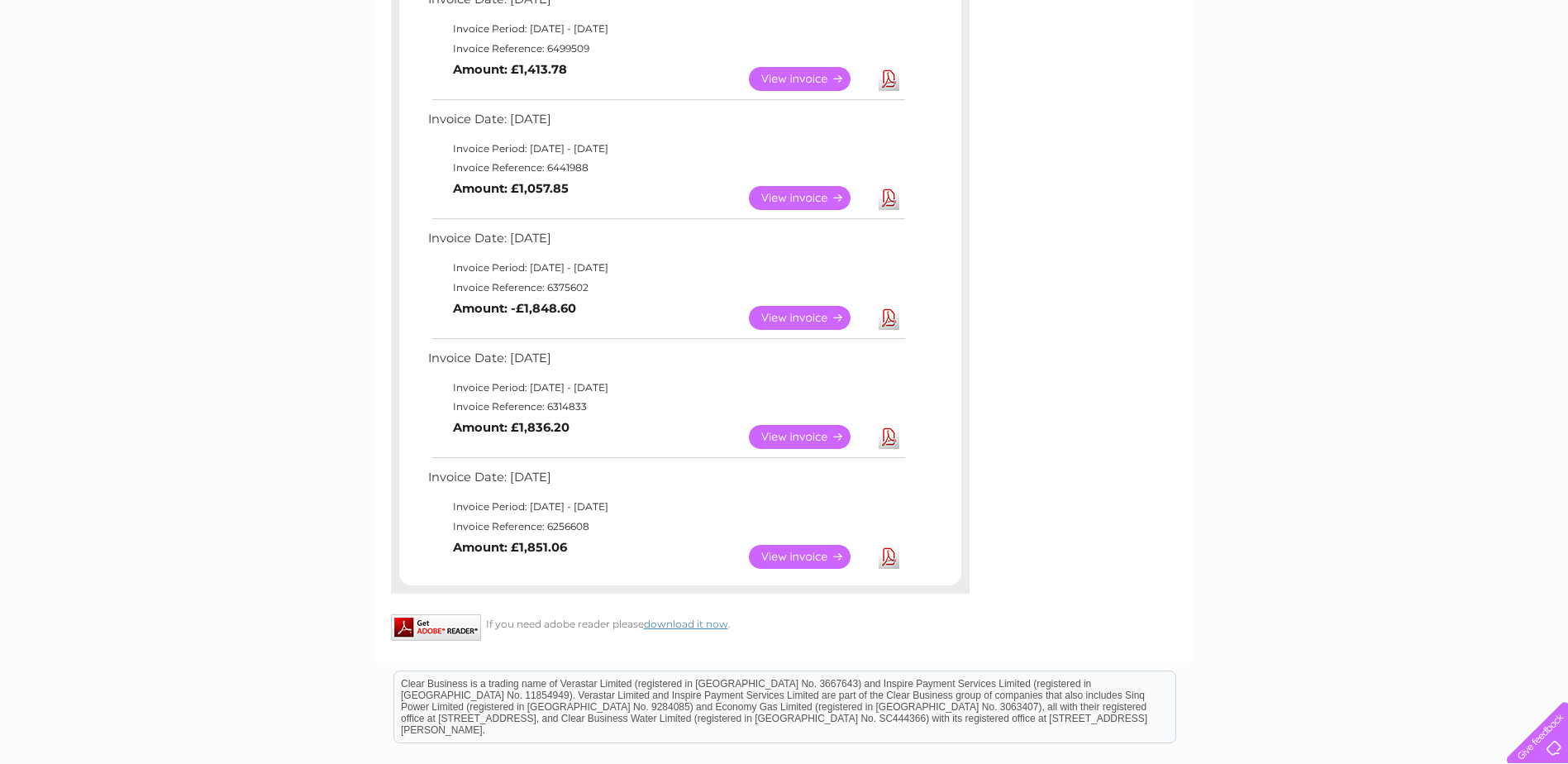
click at [888, 552] on link "Download" at bounding box center [888, 557] width 21 height 24
click at [886, 434] on link "Download" at bounding box center [888, 436] width 21 height 24
click at [891, 436] on link "Download" at bounding box center [888, 436] width 21 height 24
click at [891, 314] on link "Download" at bounding box center [888, 318] width 21 height 24
click at [889, 200] on link "Download" at bounding box center [888, 197] width 21 height 24
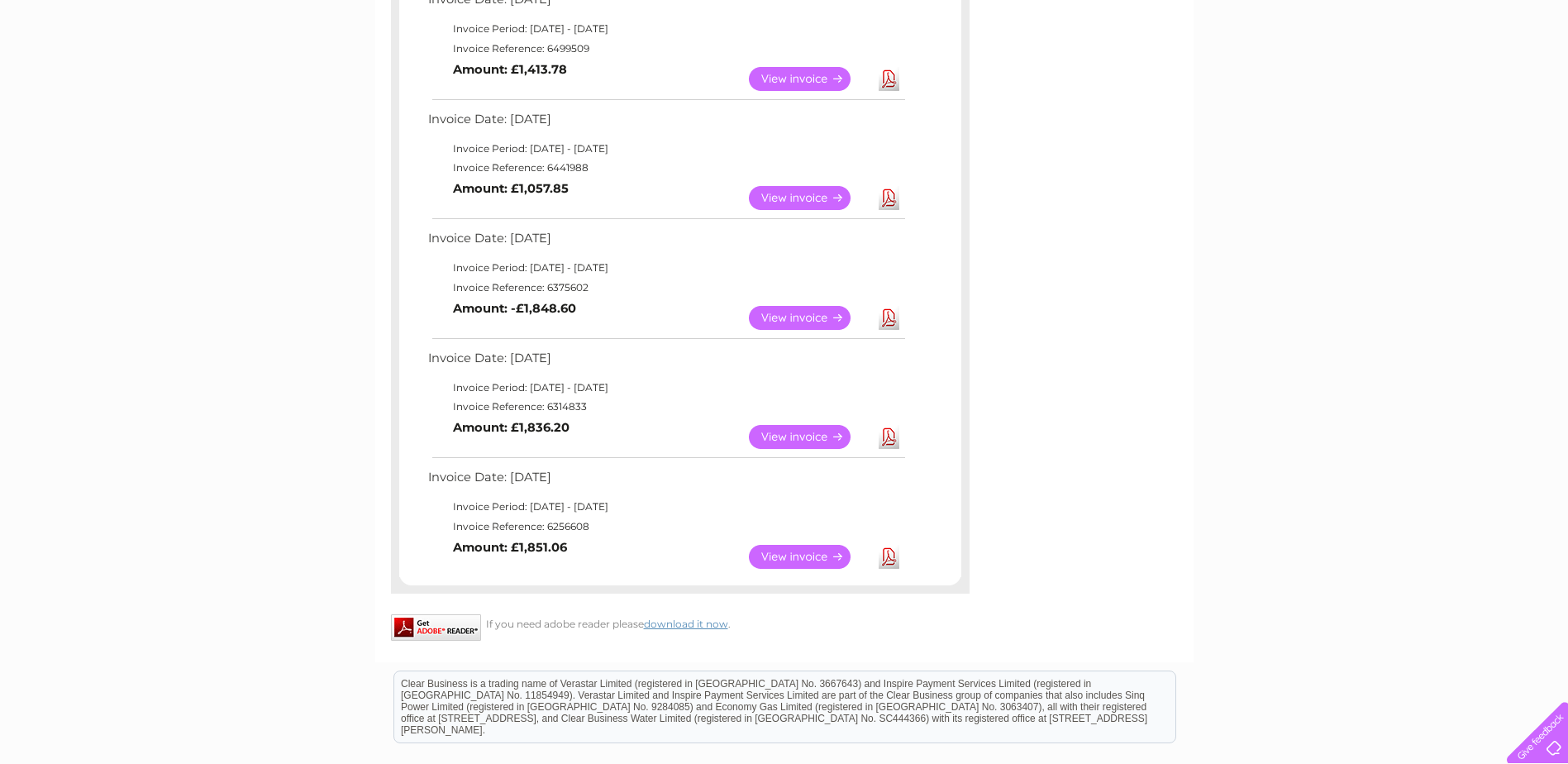
scroll to position [1075, 0]
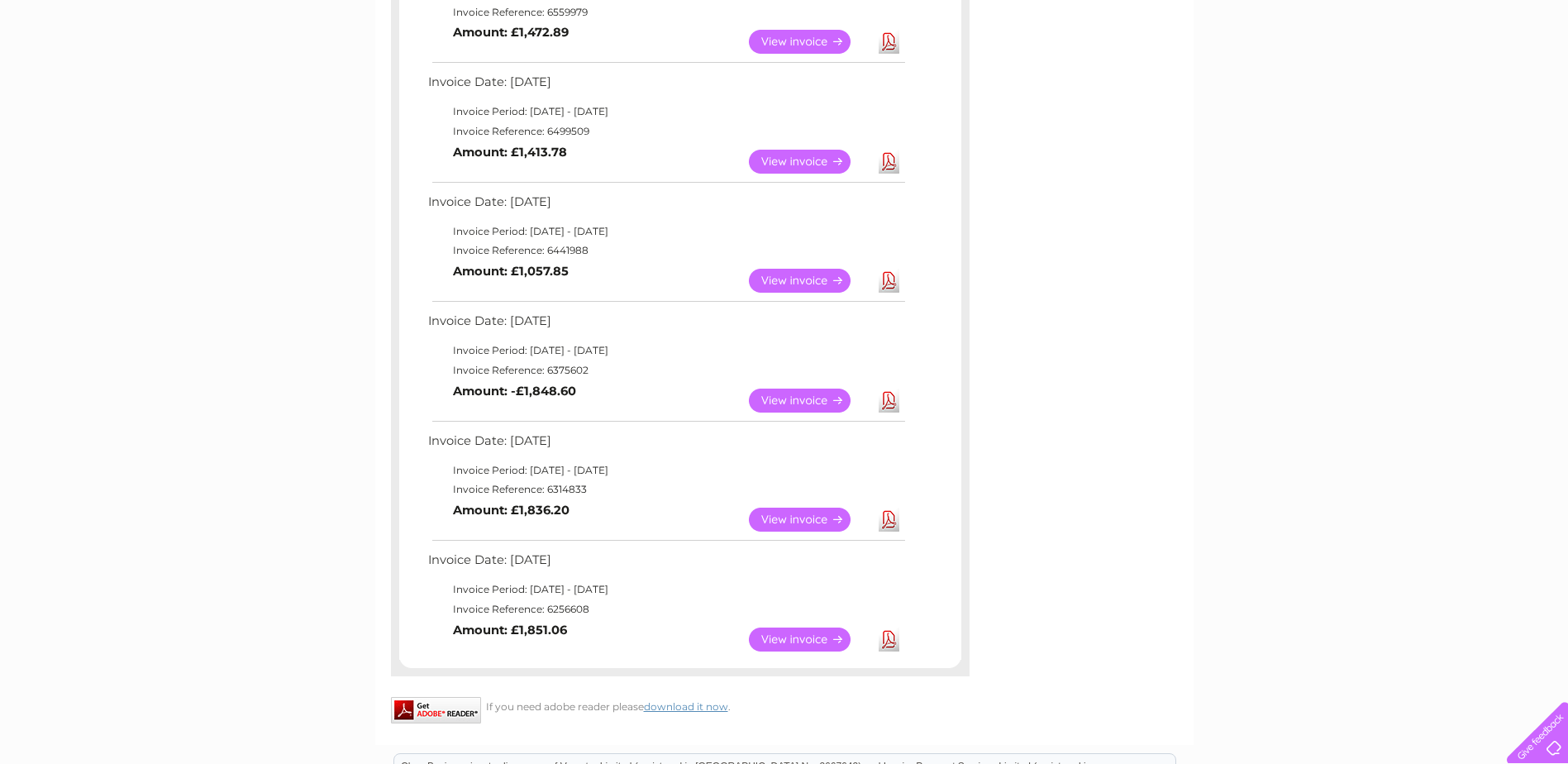
click at [887, 162] on link "Download" at bounding box center [888, 161] width 21 height 24
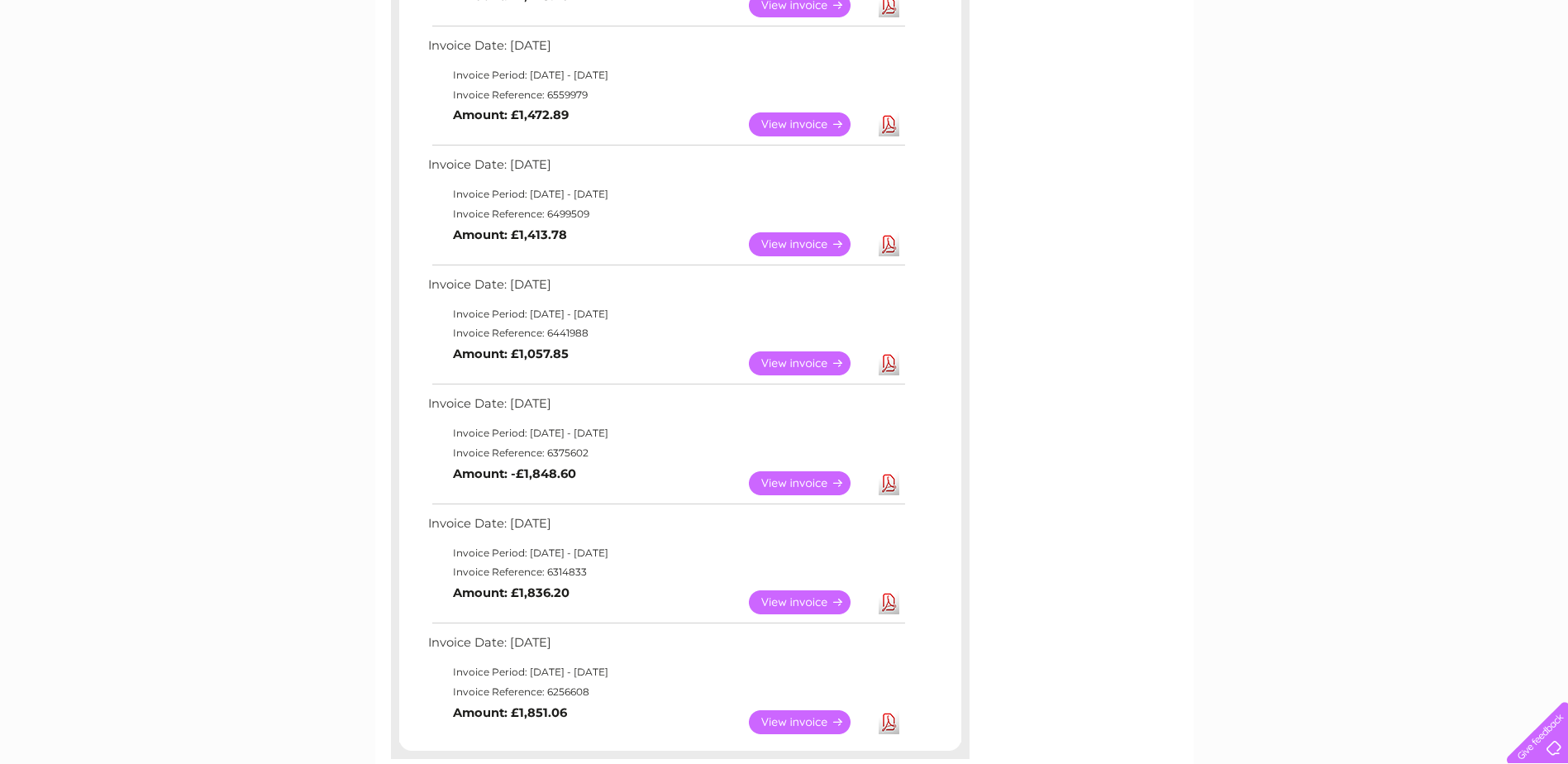
click at [887, 124] on link "Download" at bounding box center [888, 124] width 21 height 24
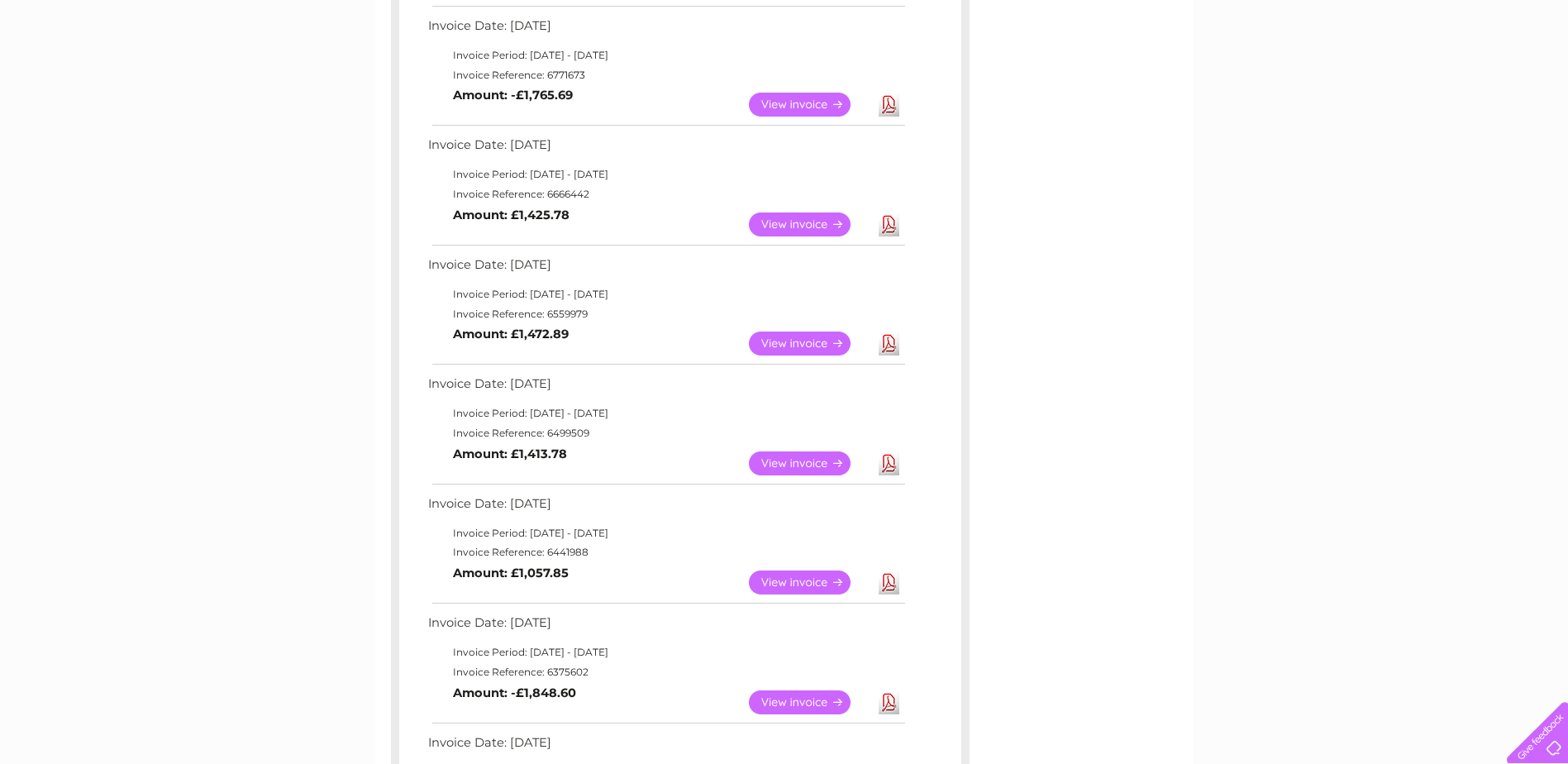
scroll to position [744, 0]
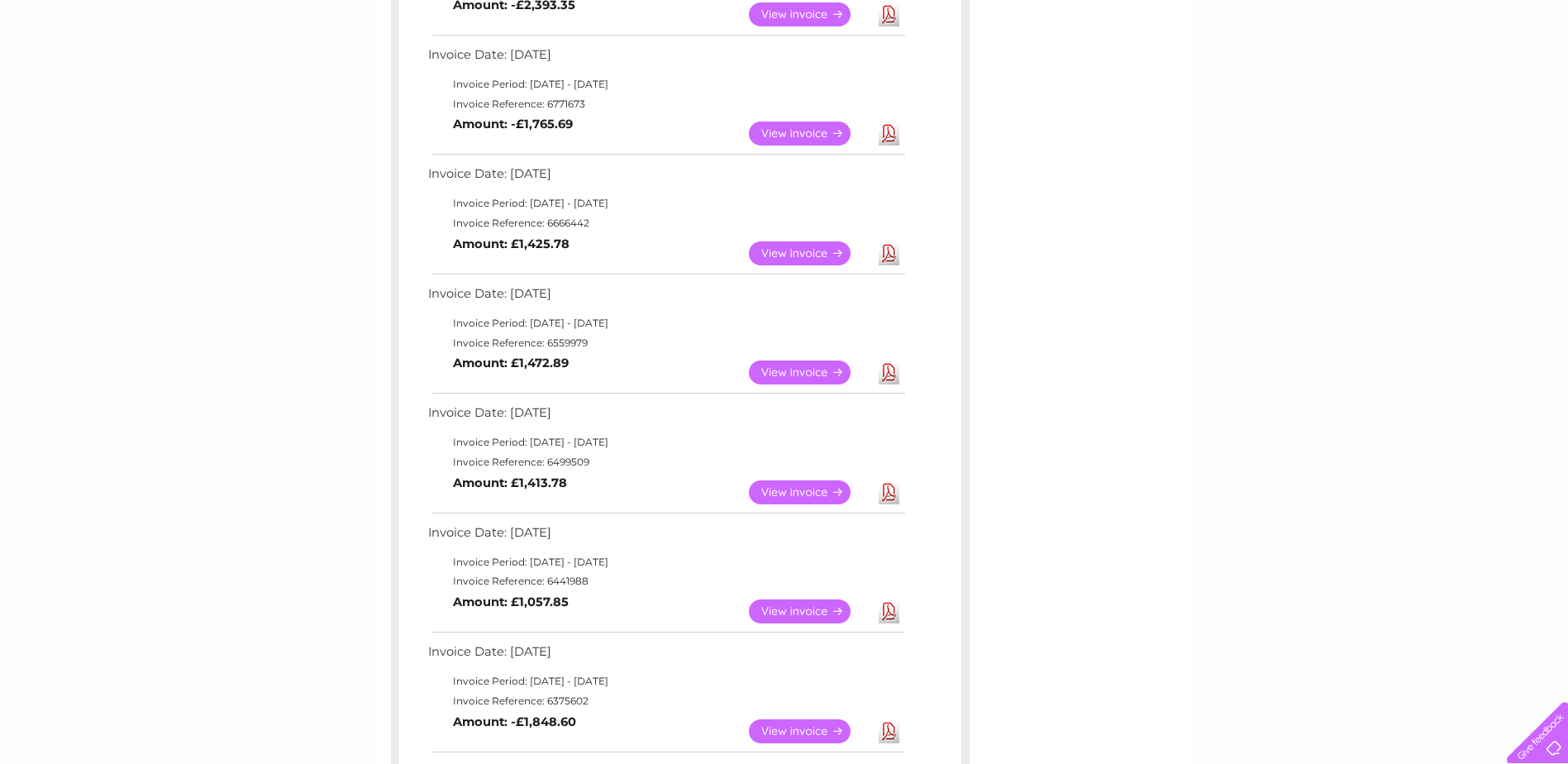
click at [888, 251] on link "Download" at bounding box center [888, 253] width 21 height 24
click at [886, 135] on link "Download" at bounding box center [888, 134] width 21 height 24
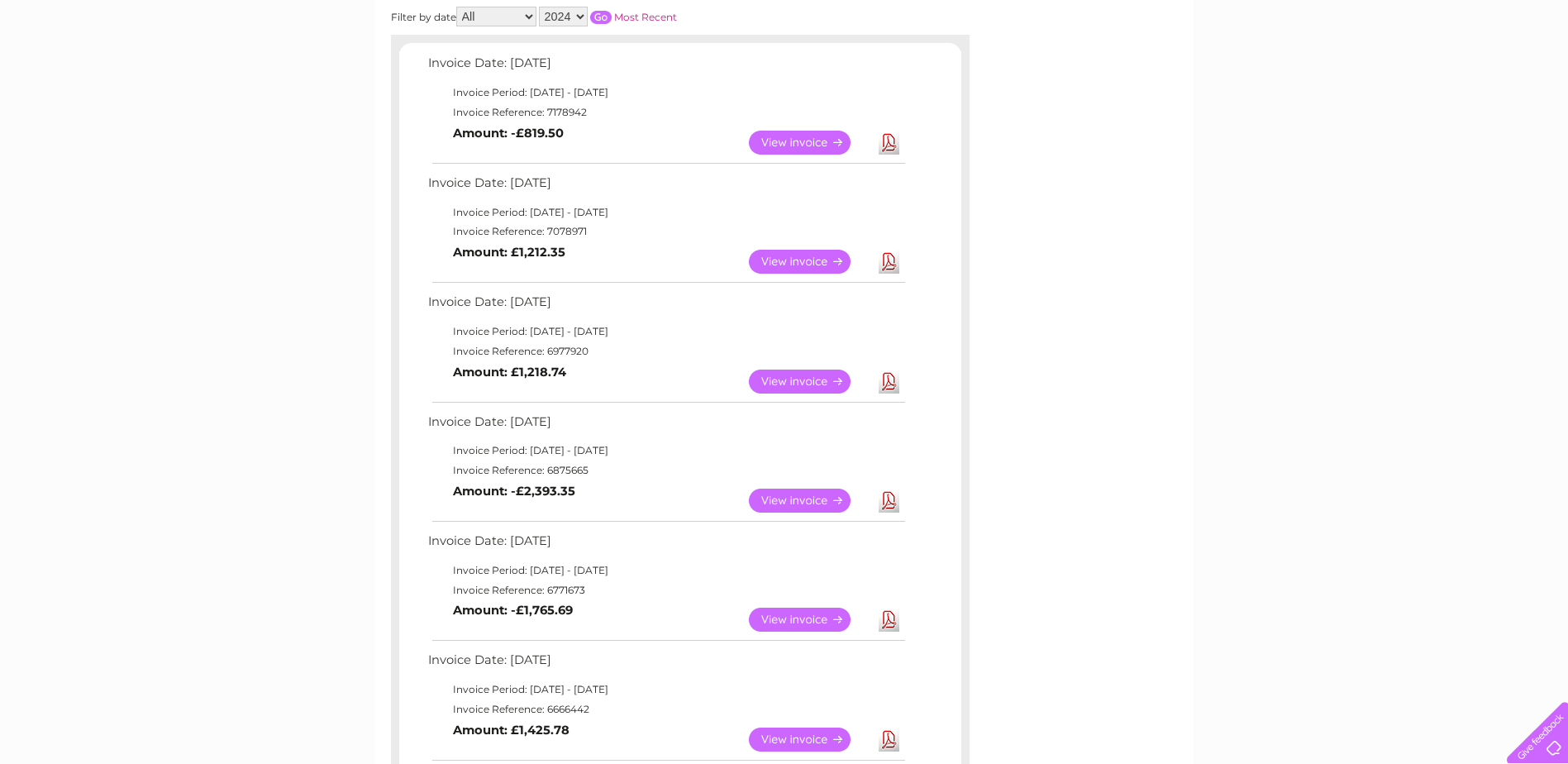
scroll to position [248, 0]
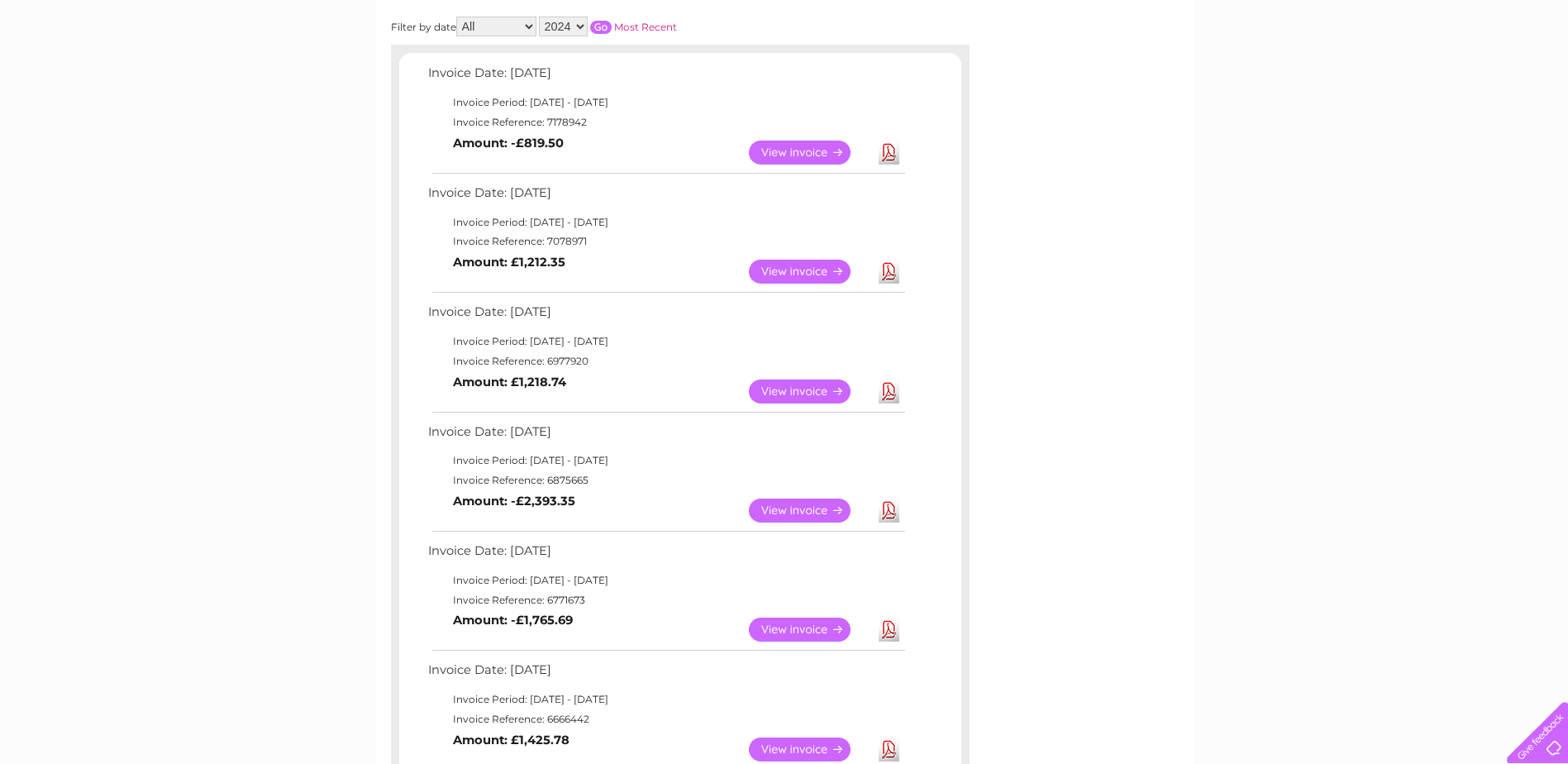
click at [891, 509] on link "Download" at bounding box center [888, 510] width 21 height 24
click at [887, 390] on link "Download" at bounding box center [888, 391] width 21 height 24
click at [887, 271] on link "Download" at bounding box center [888, 271] width 21 height 24
click at [889, 151] on link "Download" at bounding box center [888, 152] width 21 height 24
click at [583, 27] on select "2025 2024 2023 2022" at bounding box center [563, 27] width 49 height 20
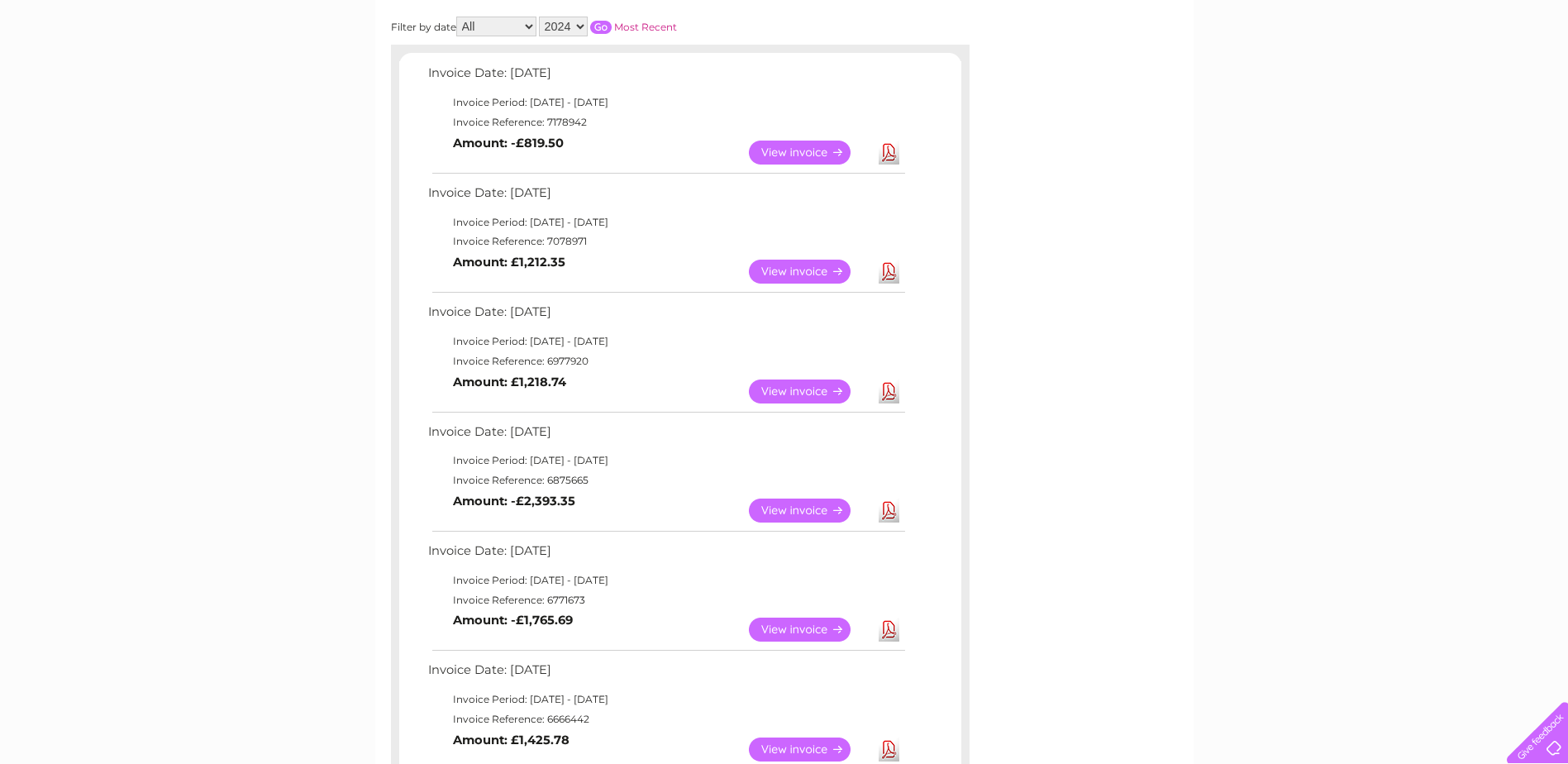
click at [581, 28] on select "2025 2024 2023 2022" at bounding box center [563, 27] width 49 height 20
select select "2025"
click at [541, 17] on select "2025 2024 2023 2022" at bounding box center [563, 27] width 49 height 20
click at [601, 22] on input "button" at bounding box center [601, 27] width 22 height 13
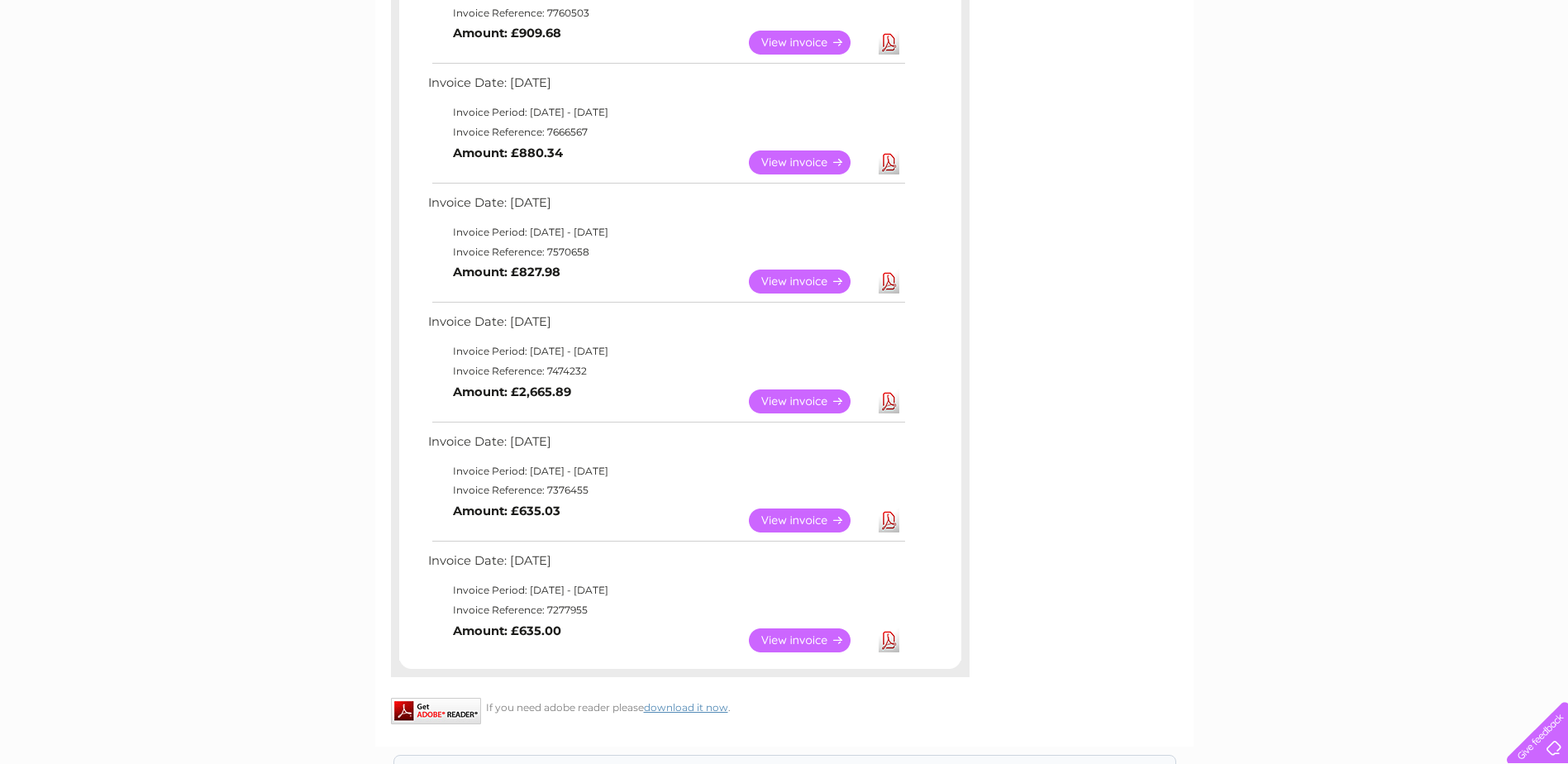
scroll to position [909, 0]
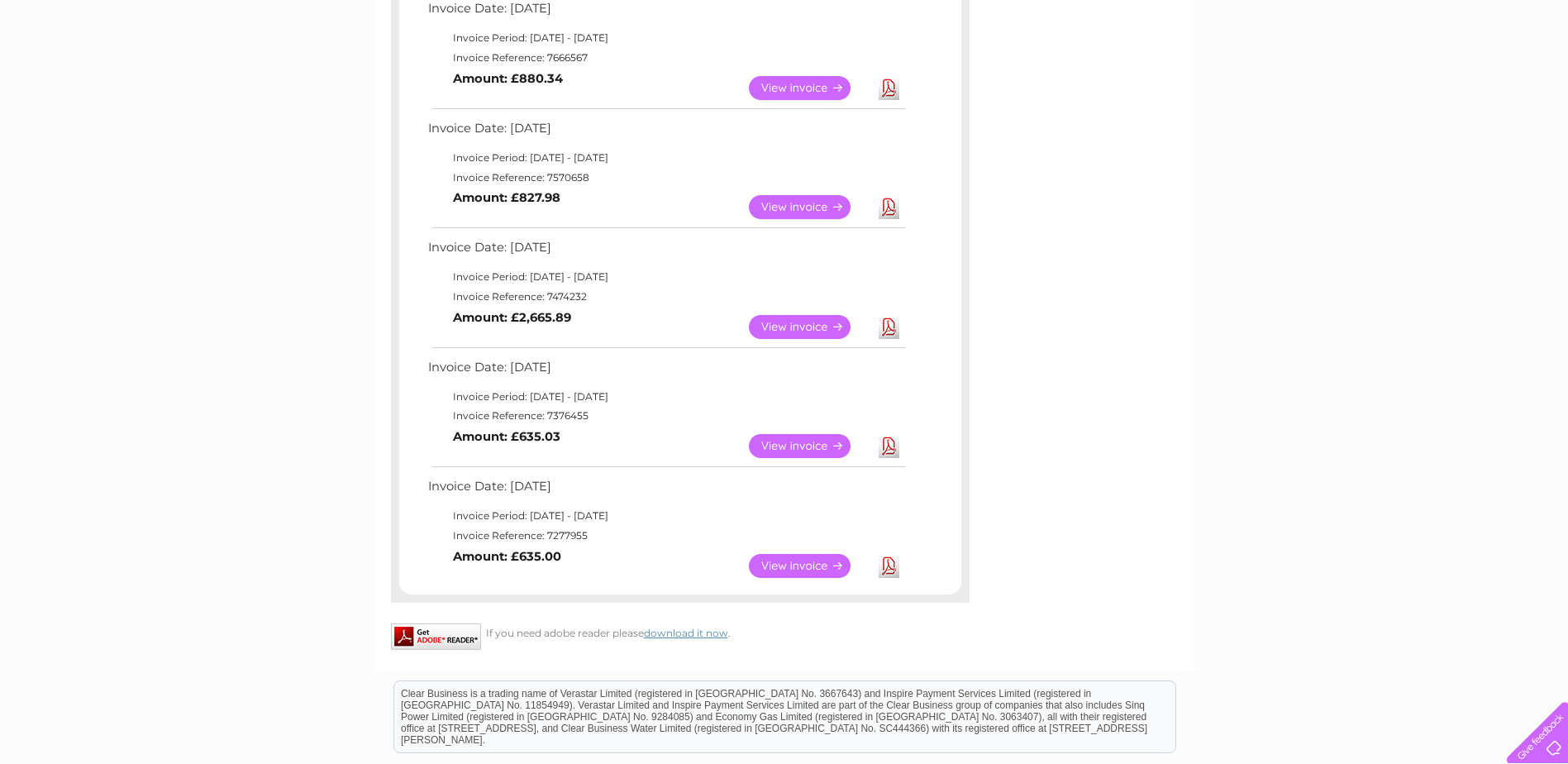
click at [886, 566] on link "Download" at bounding box center [888, 566] width 21 height 24
click at [886, 440] on link "Download" at bounding box center [888, 445] width 21 height 24
click at [883, 328] on link "Download" at bounding box center [888, 327] width 21 height 24
click at [890, 204] on link "Download" at bounding box center [888, 207] width 21 height 24
click at [885, 87] on link "Download" at bounding box center [888, 88] width 21 height 24
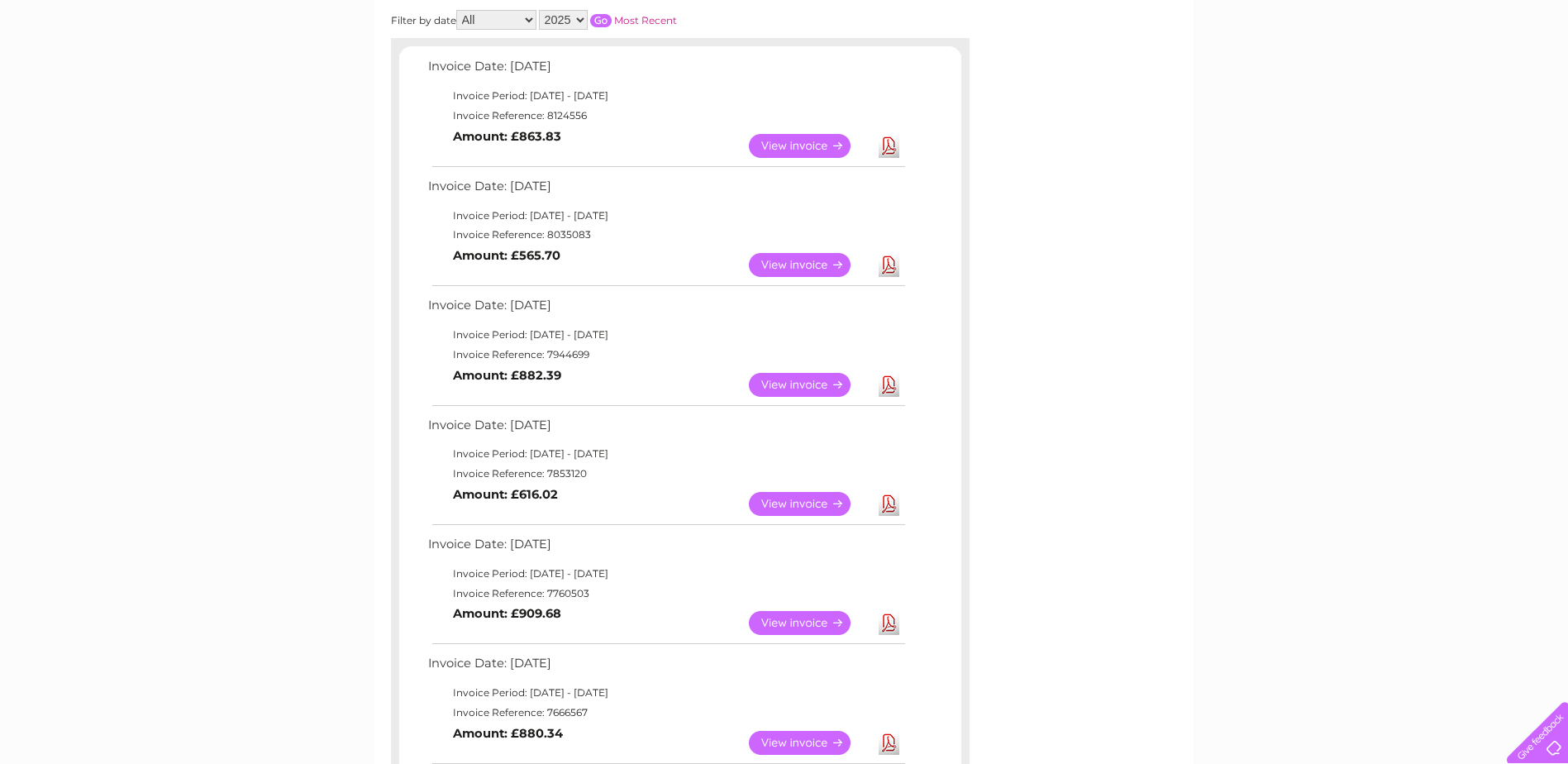
scroll to position [248, 0]
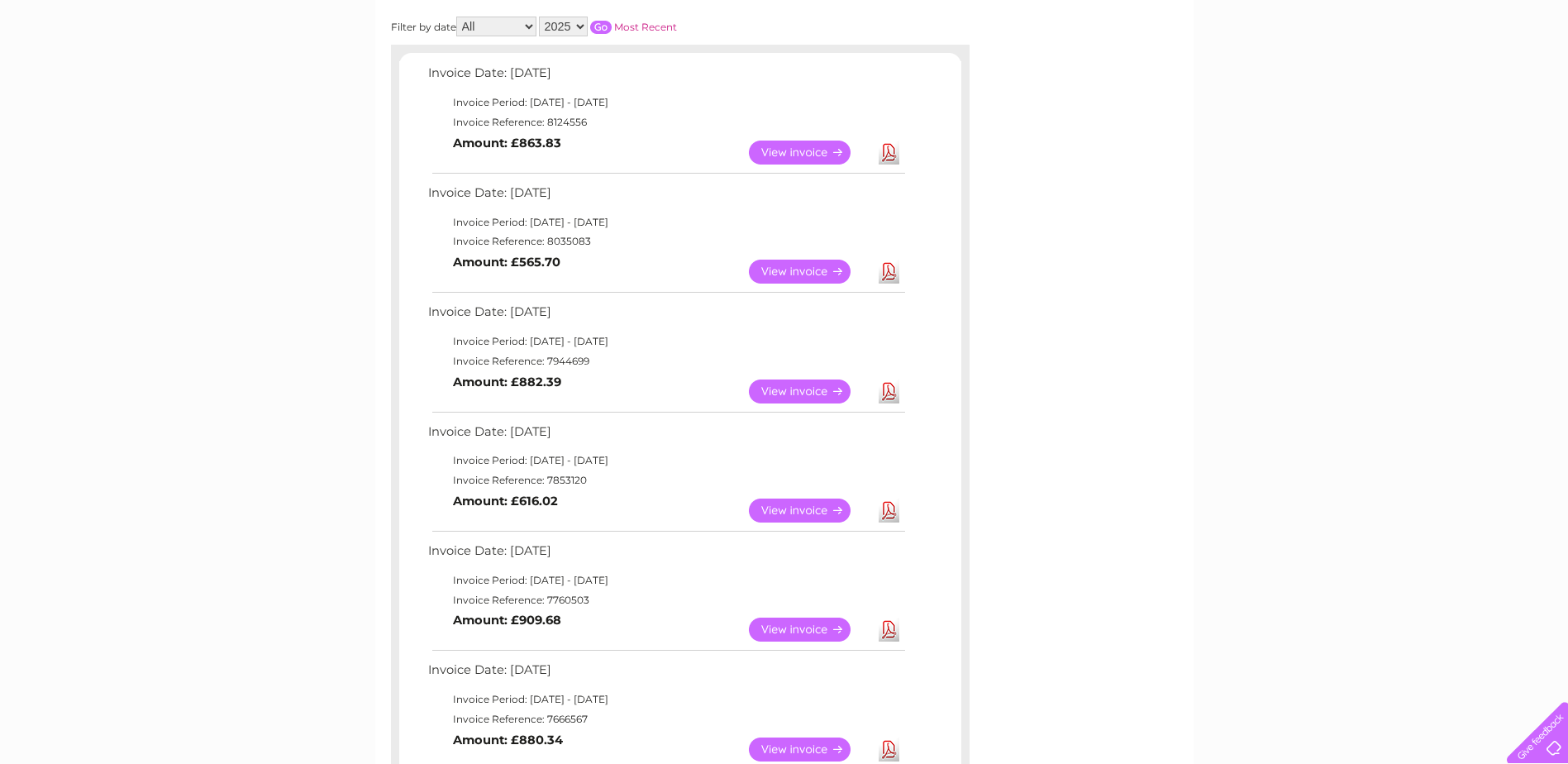
click at [891, 630] on link "Download" at bounding box center [888, 630] width 21 height 24
click at [886, 512] on link "Download" at bounding box center [888, 510] width 21 height 24
click at [886, 385] on link "Download" at bounding box center [888, 391] width 21 height 24
click at [886, 270] on link "Download" at bounding box center [888, 271] width 21 height 24
click at [890, 151] on link "Download" at bounding box center [888, 152] width 21 height 24
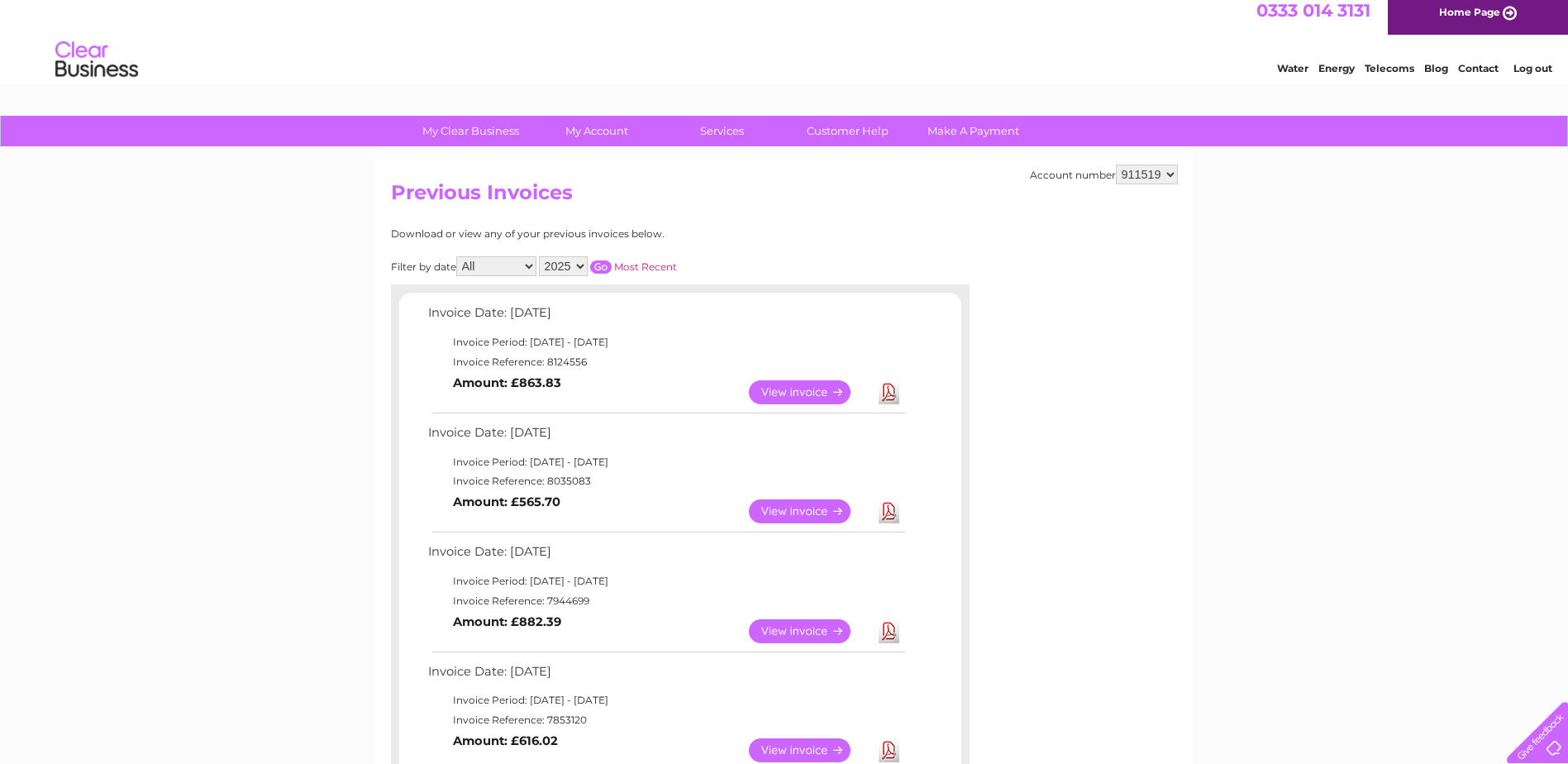
scroll to position [0, 0]
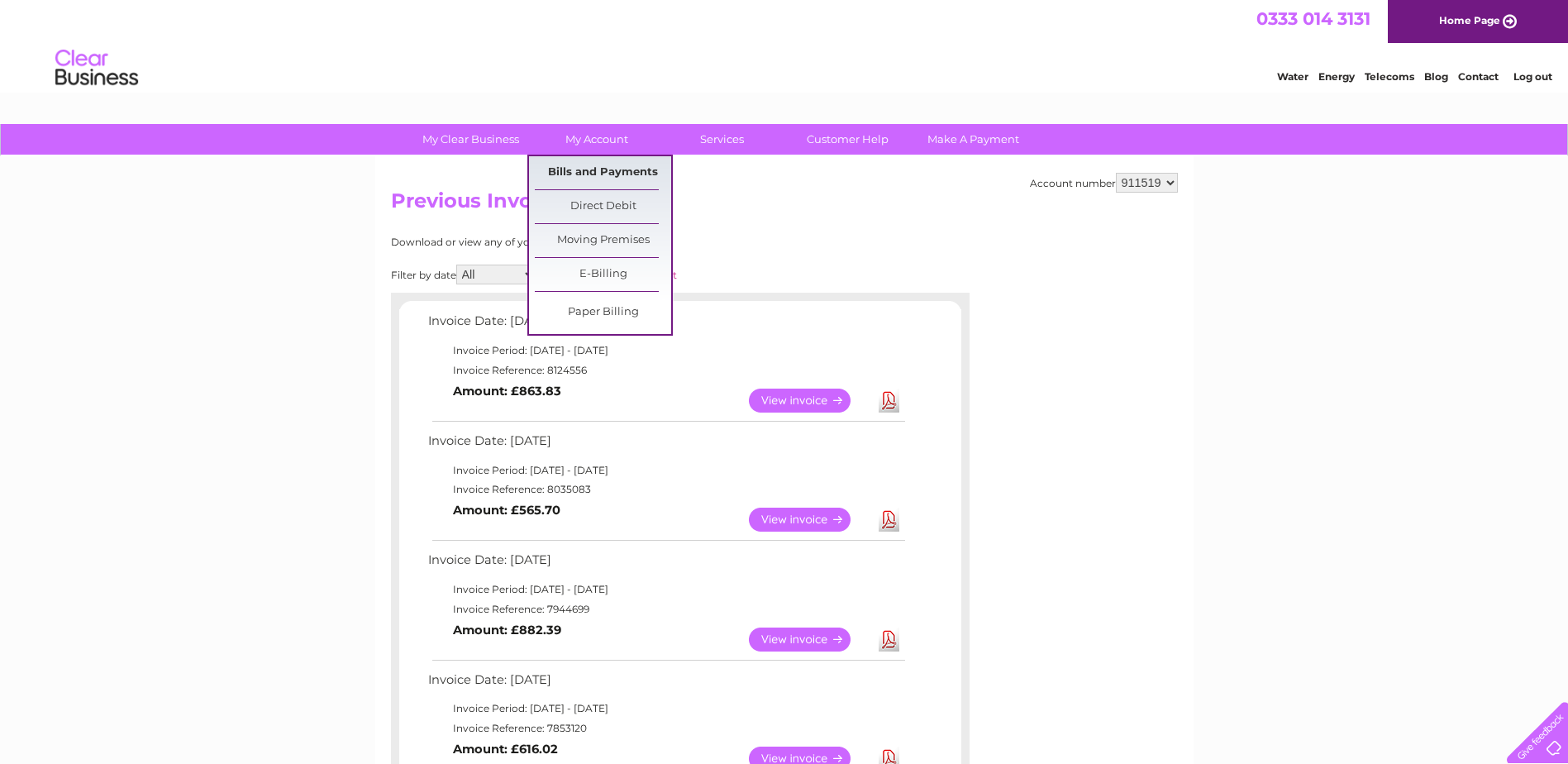
click at [596, 173] on link "Bills and Payments" at bounding box center [603, 173] width 136 height 33
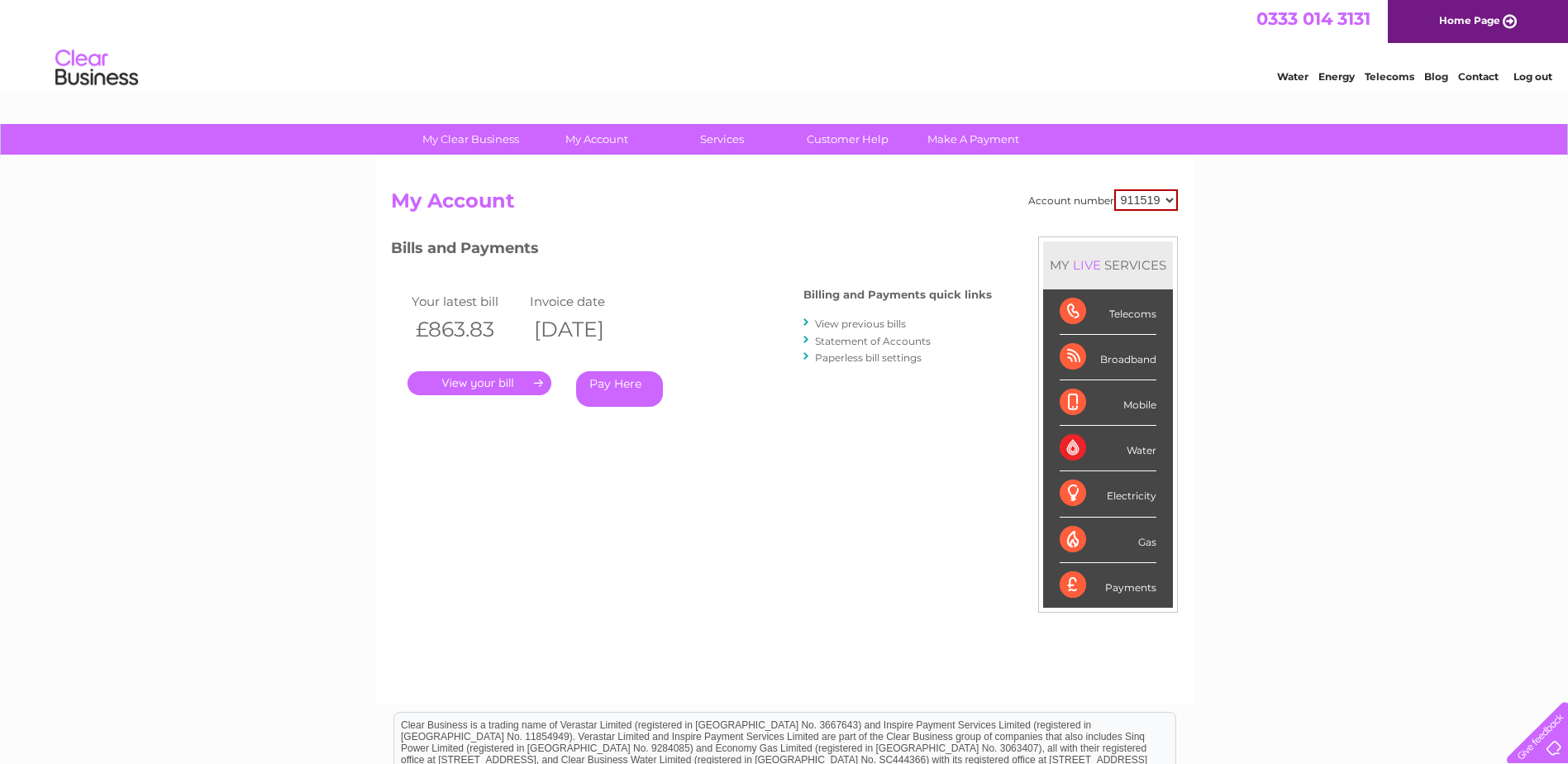
click at [852, 338] on link "Statement of Accounts" at bounding box center [873, 341] width 116 height 12
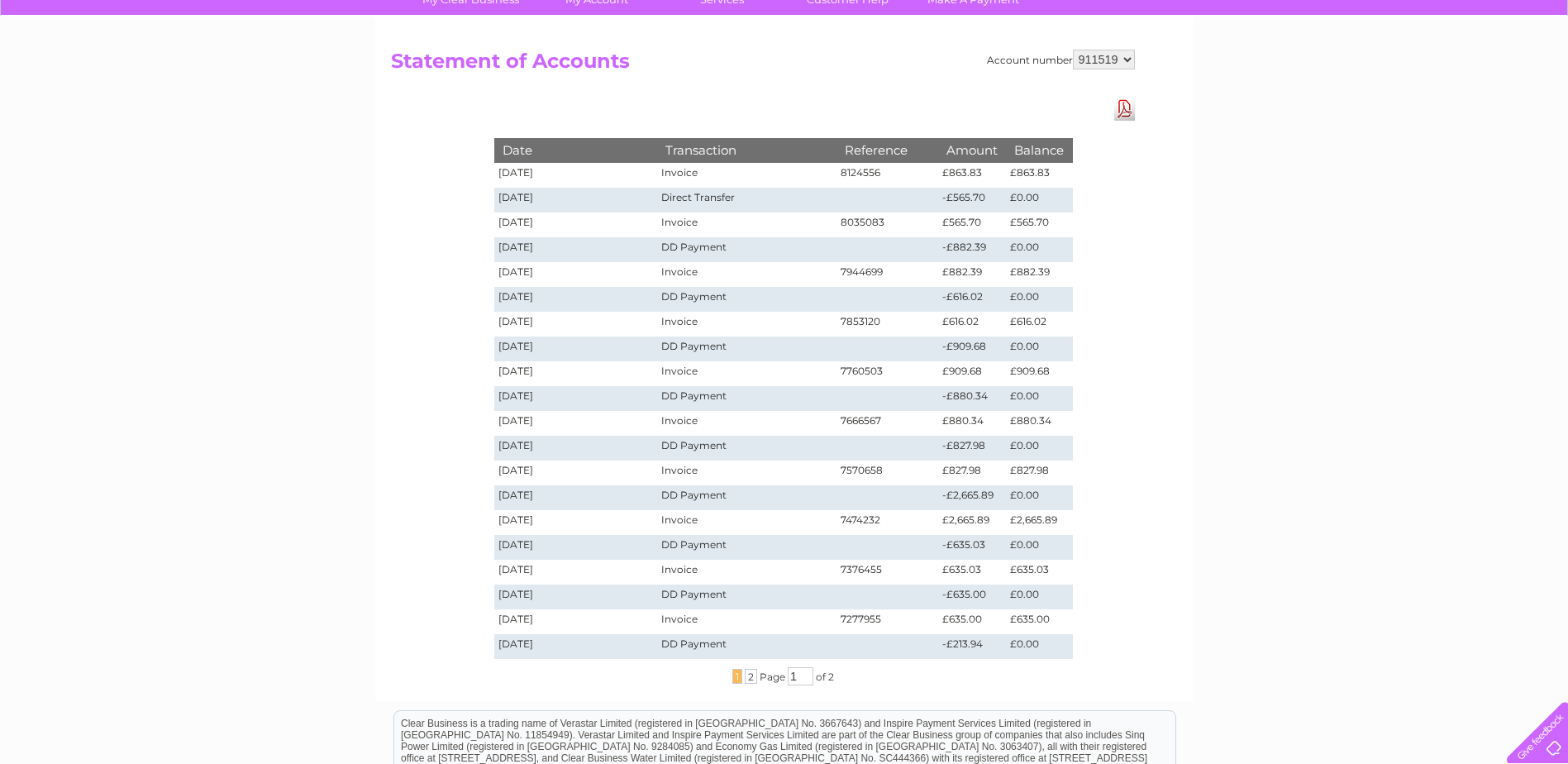
scroll to position [165, 0]
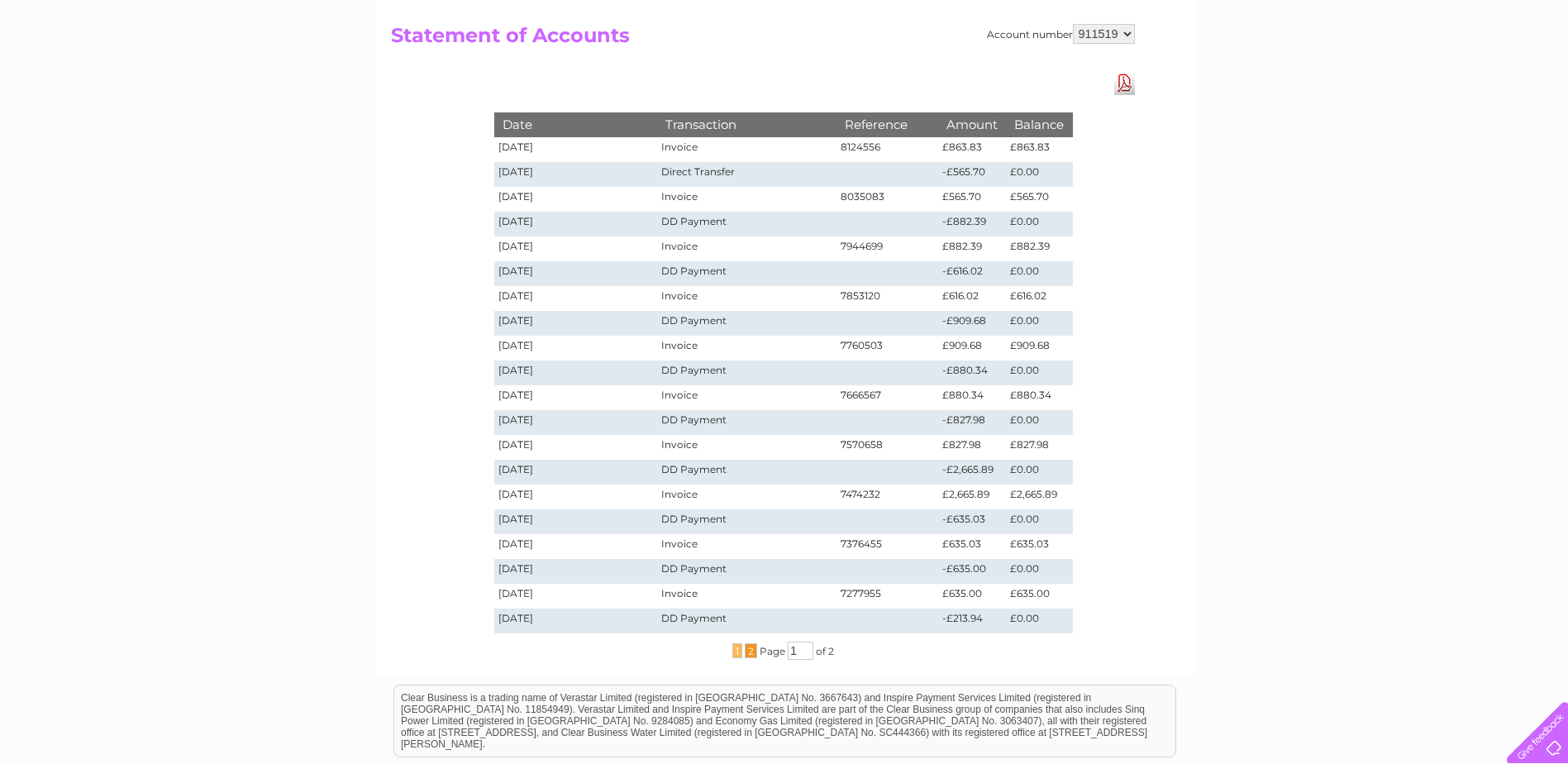
click at [748, 651] on span "2" at bounding box center [750, 650] width 12 height 15
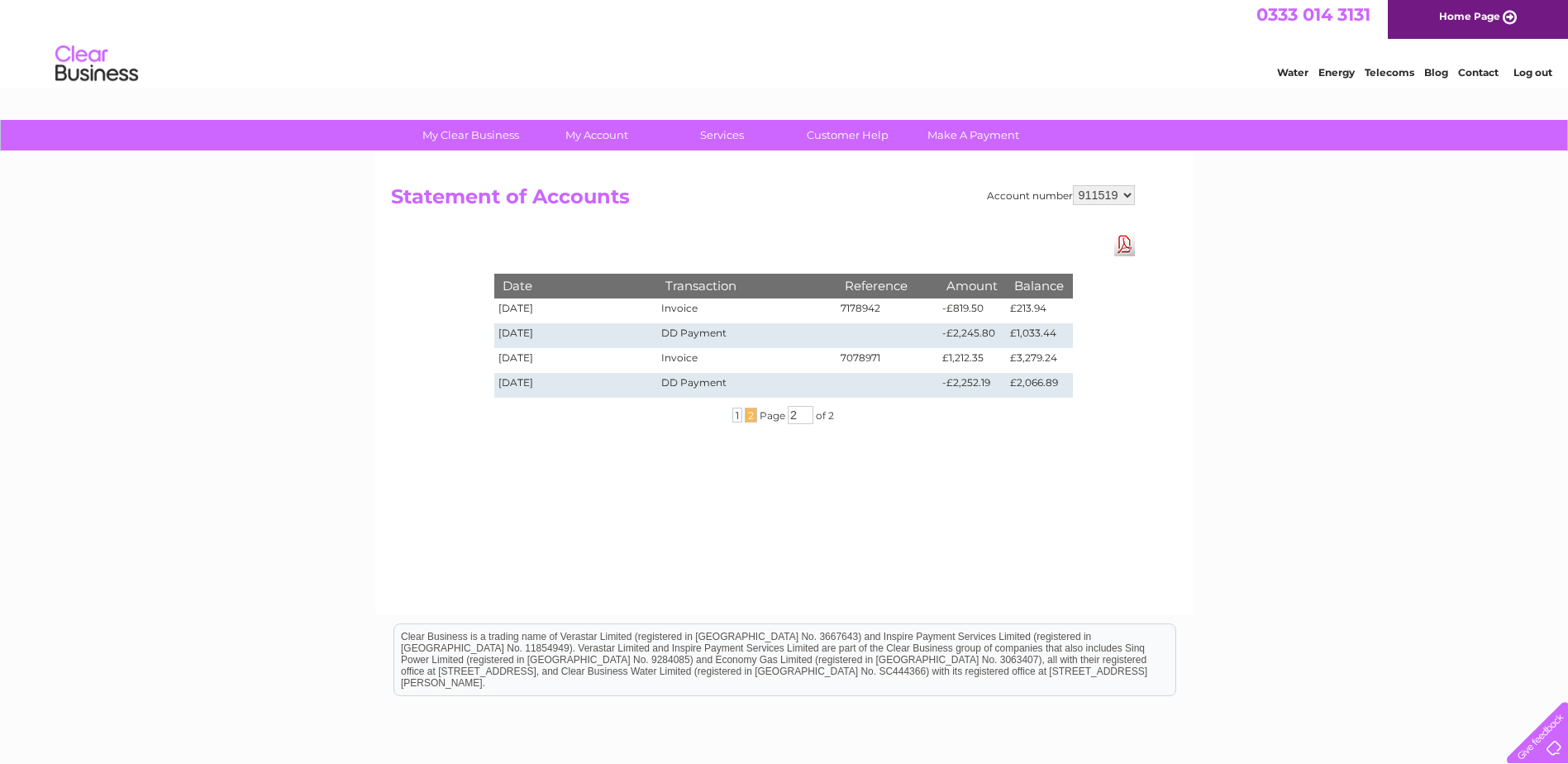
scroll to position [0, 0]
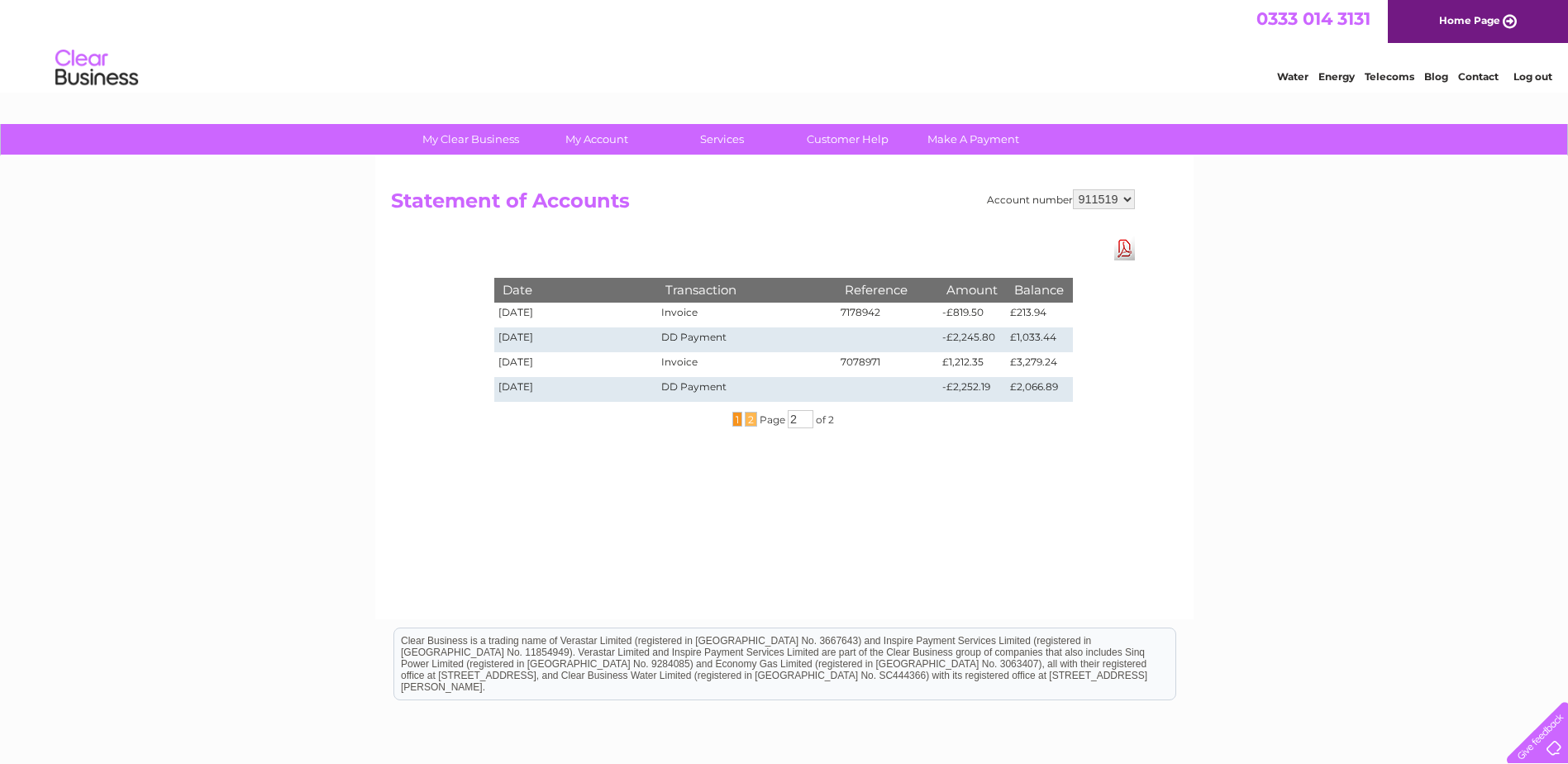
click at [733, 423] on span "1" at bounding box center [737, 419] width 10 height 15
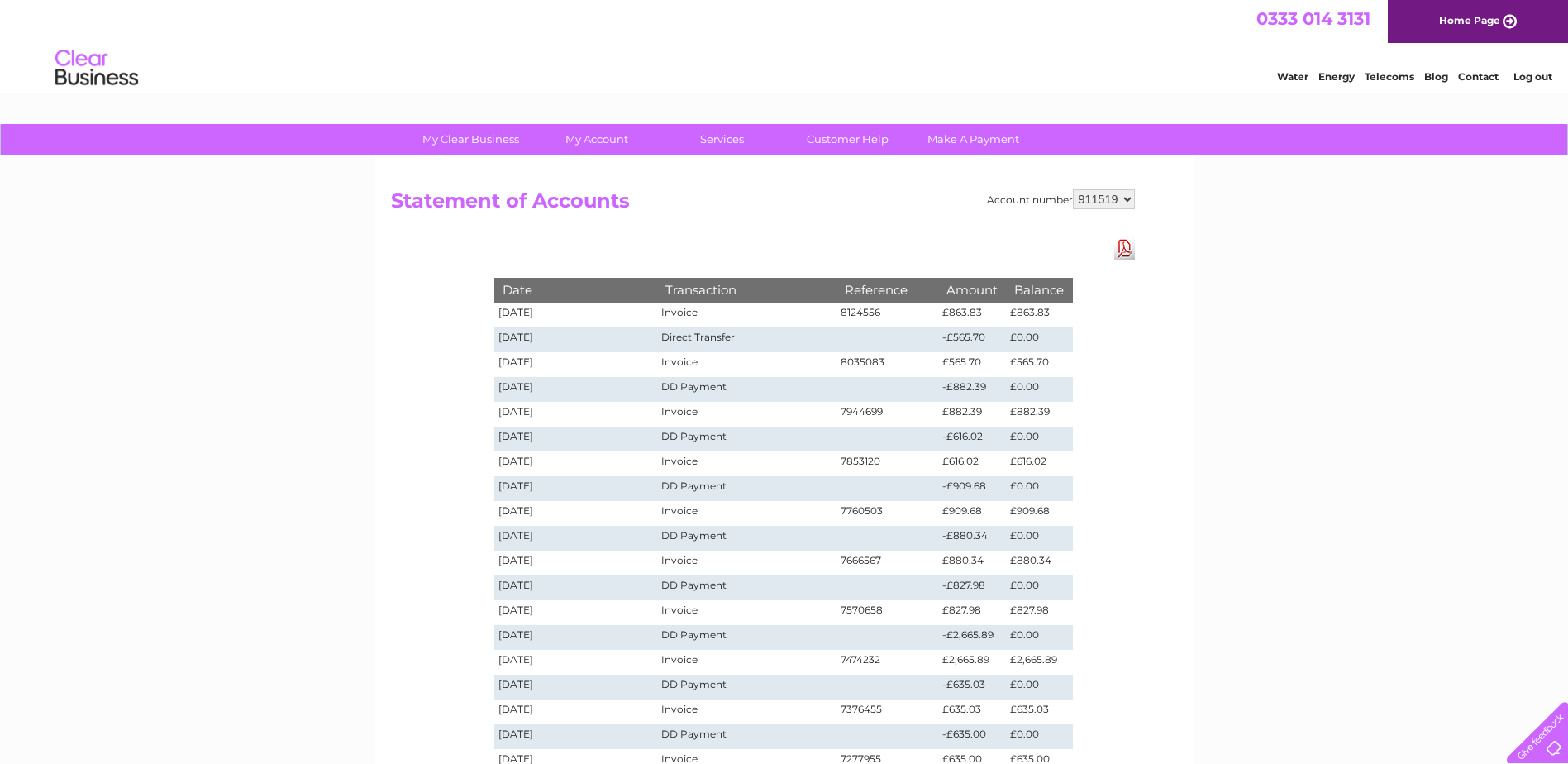
click at [1125, 250] on link "Download Pdf" at bounding box center [1124, 248] width 21 height 24
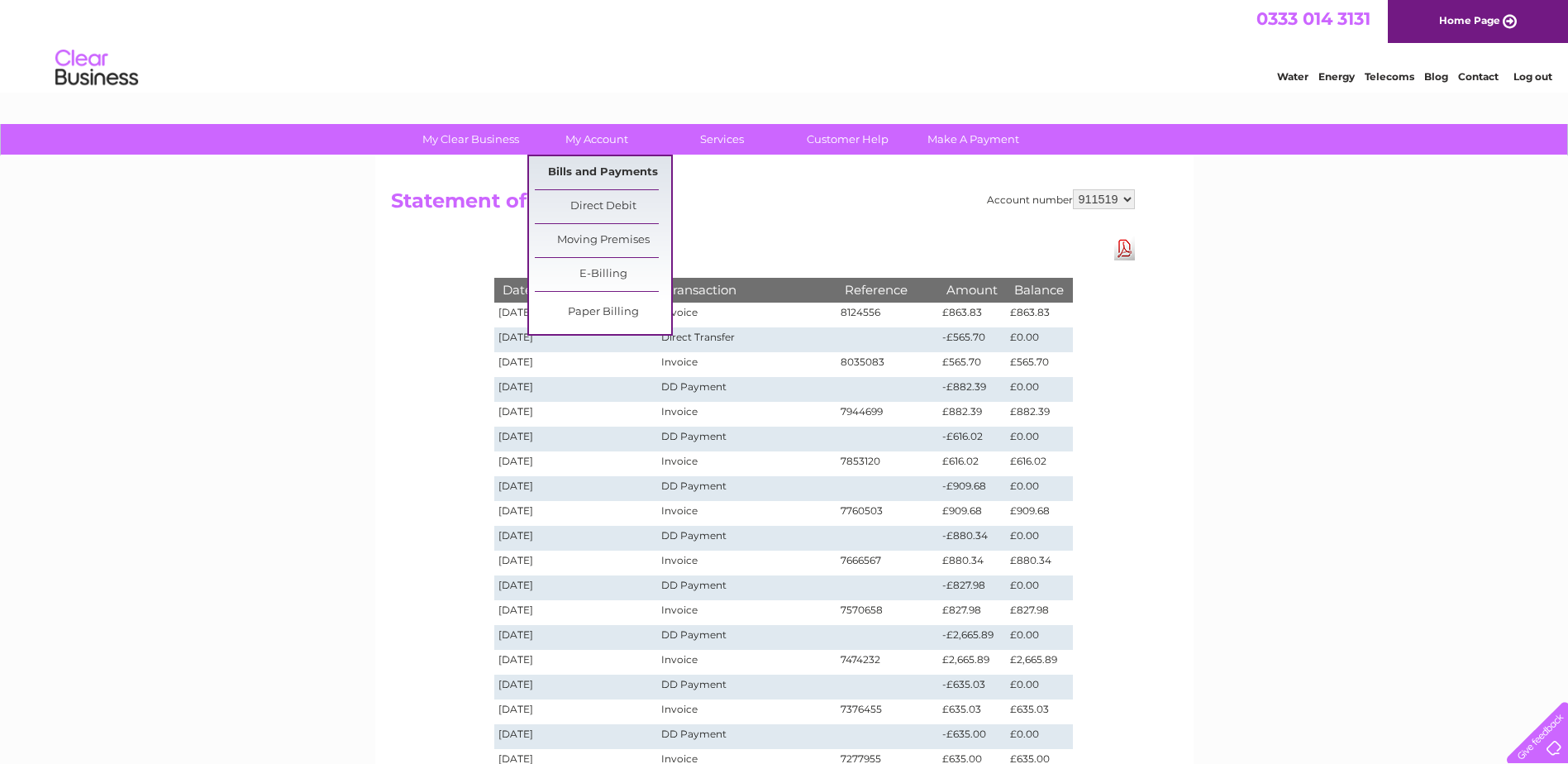
click at [600, 168] on link "Bills and Payments" at bounding box center [603, 173] width 136 height 33
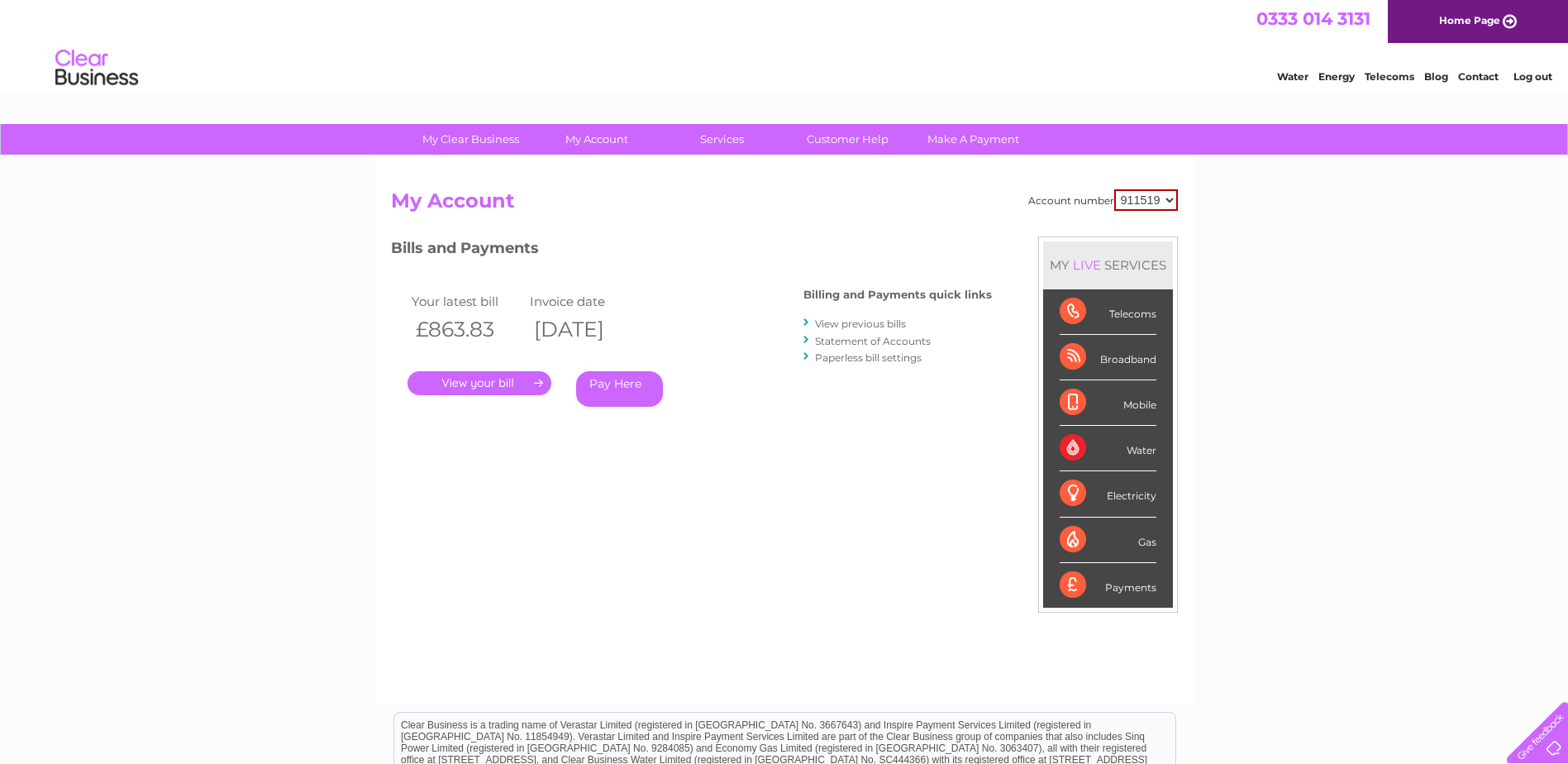
click at [852, 339] on link "Statement of Accounts" at bounding box center [873, 341] width 116 height 12
click at [842, 325] on link "View previous bills" at bounding box center [861, 324] width 91 height 12
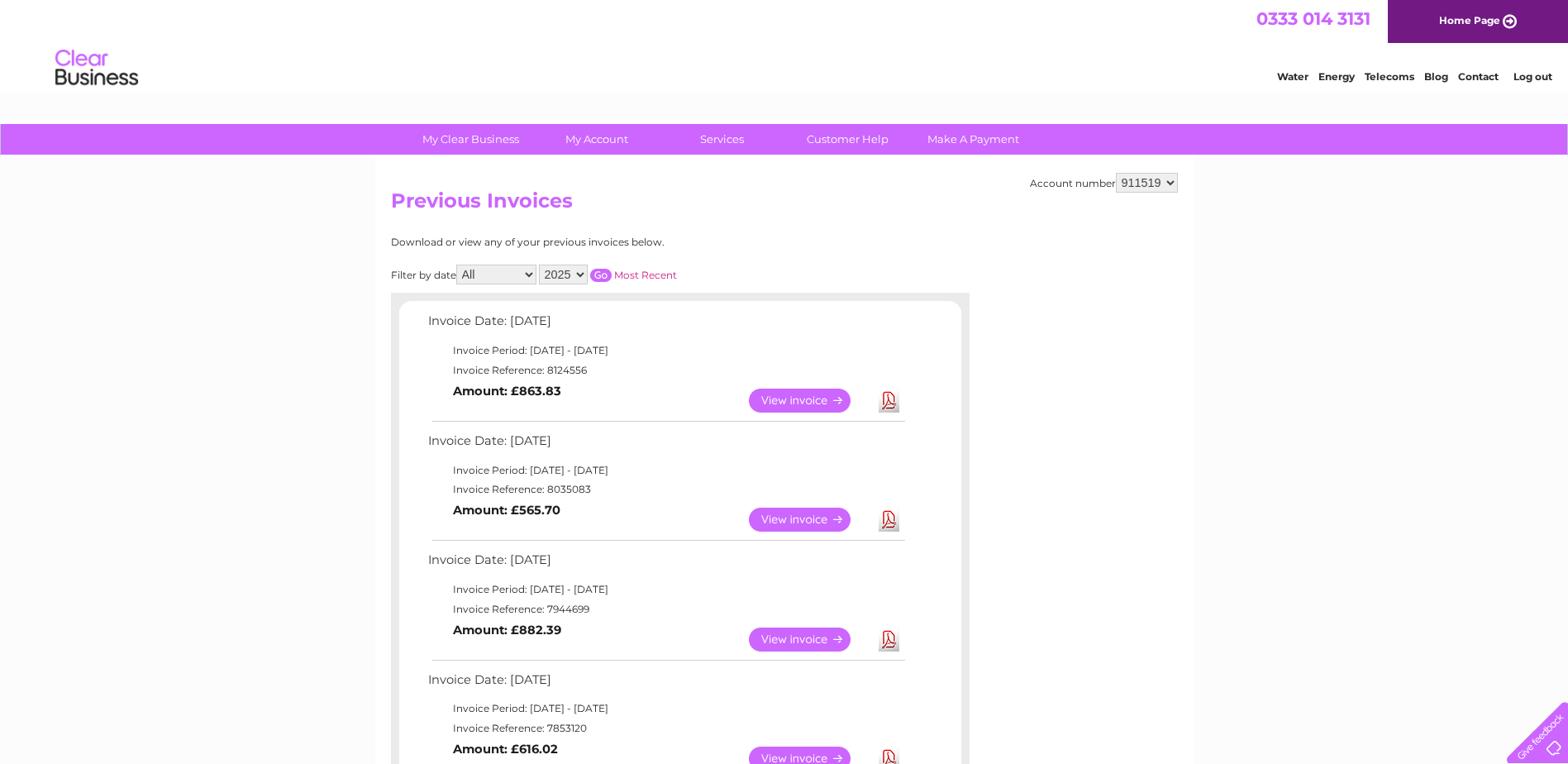
click at [582, 274] on select "2025 2024 2023 2022" at bounding box center [563, 275] width 49 height 20
click at [541, 265] on select "2025 2024 2023 2022" at bounding box center [563, 275] width 49 height 20
click at [605, 275] on input "button" at bounding box center [601, 275] width 22 height 13
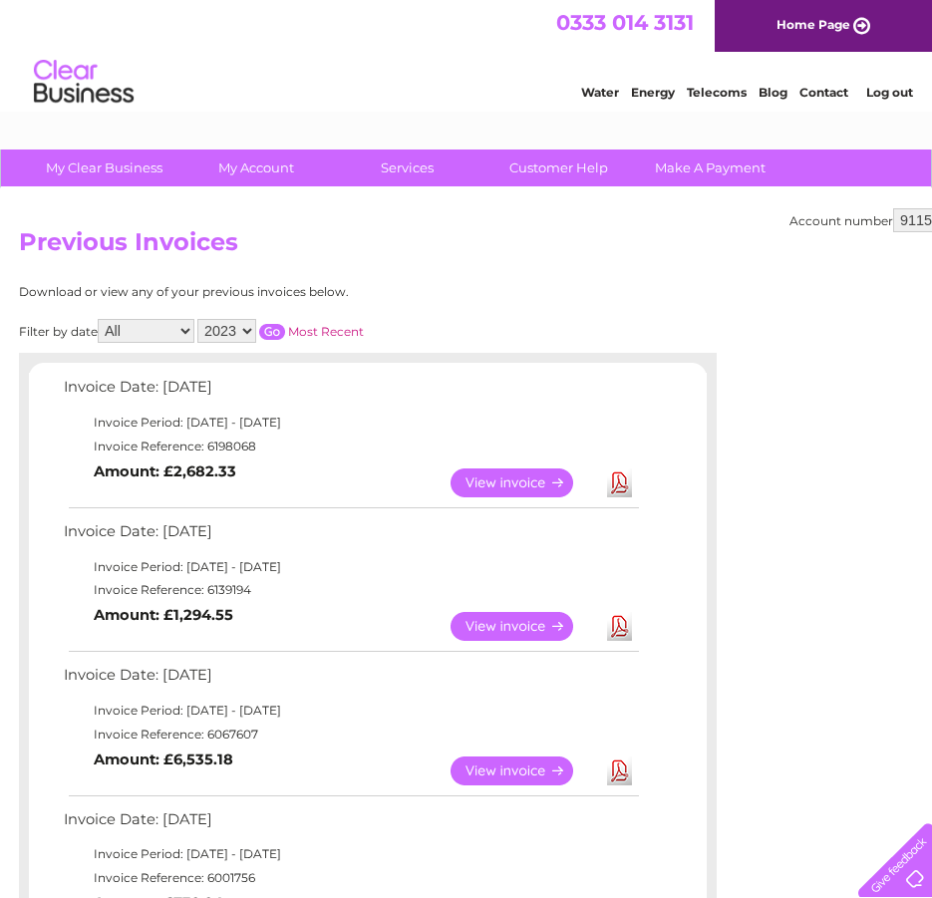
click at [253, 331] on select "2025 2024 2023 2022" at bounding box center [226, 331] width 59 height 24
select select "2024"
click at [199, 319] on select "2025 2024 2023 2022" at bounding box center [226, 331] width 59 height 24
click at [274, 330] on input "button" at bounding box center [272, 332] width 26 height 16
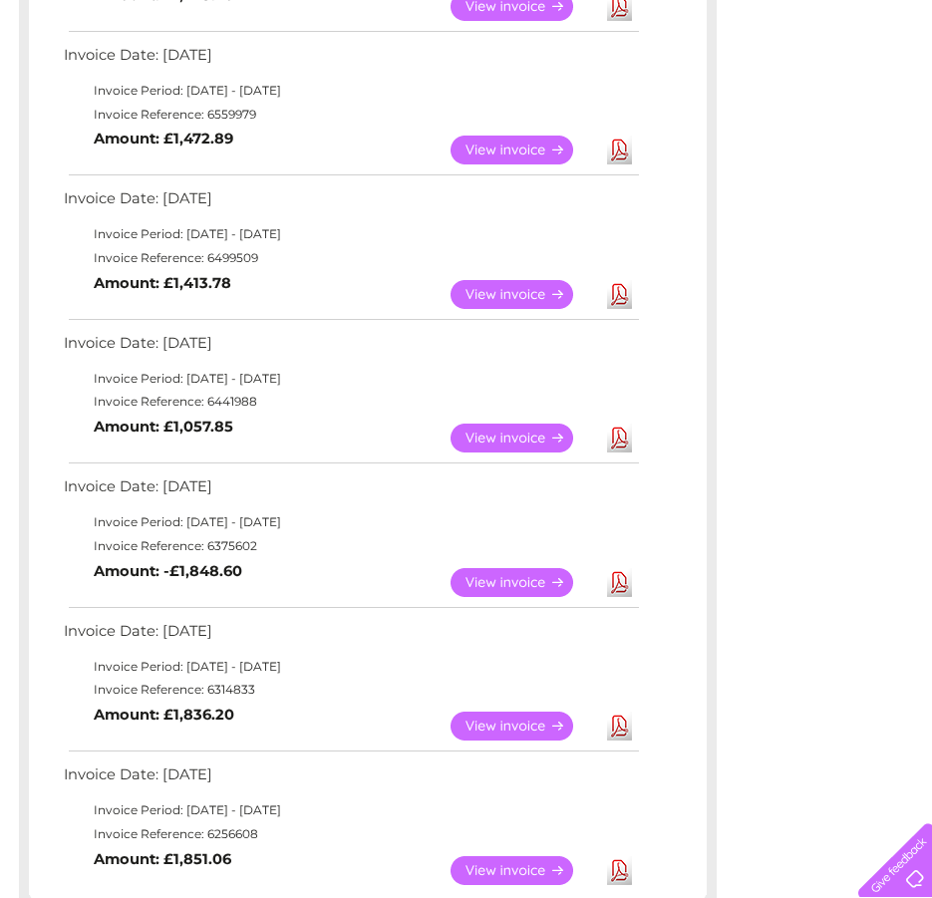
scroll to position [1296, 0]
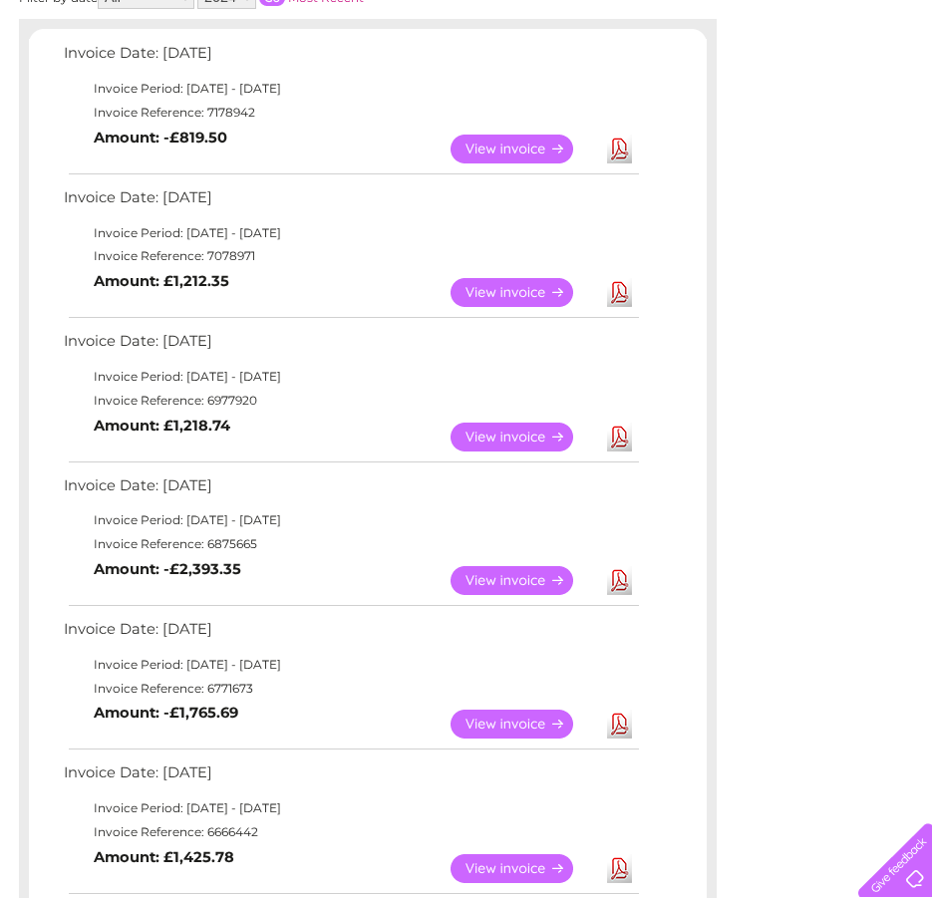
scroll to position [299, 0]
